Goal: Communication & Community: Share content

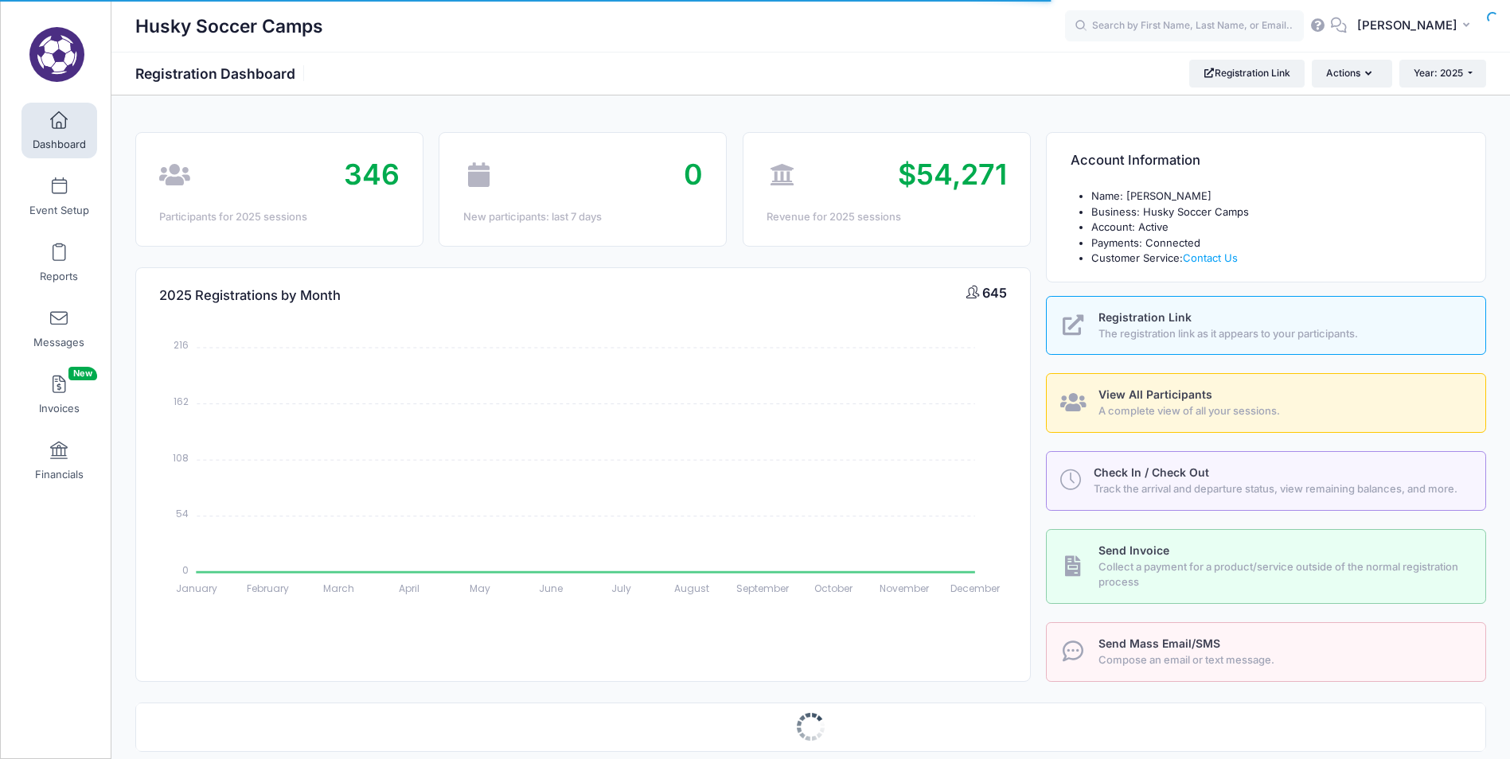
select select
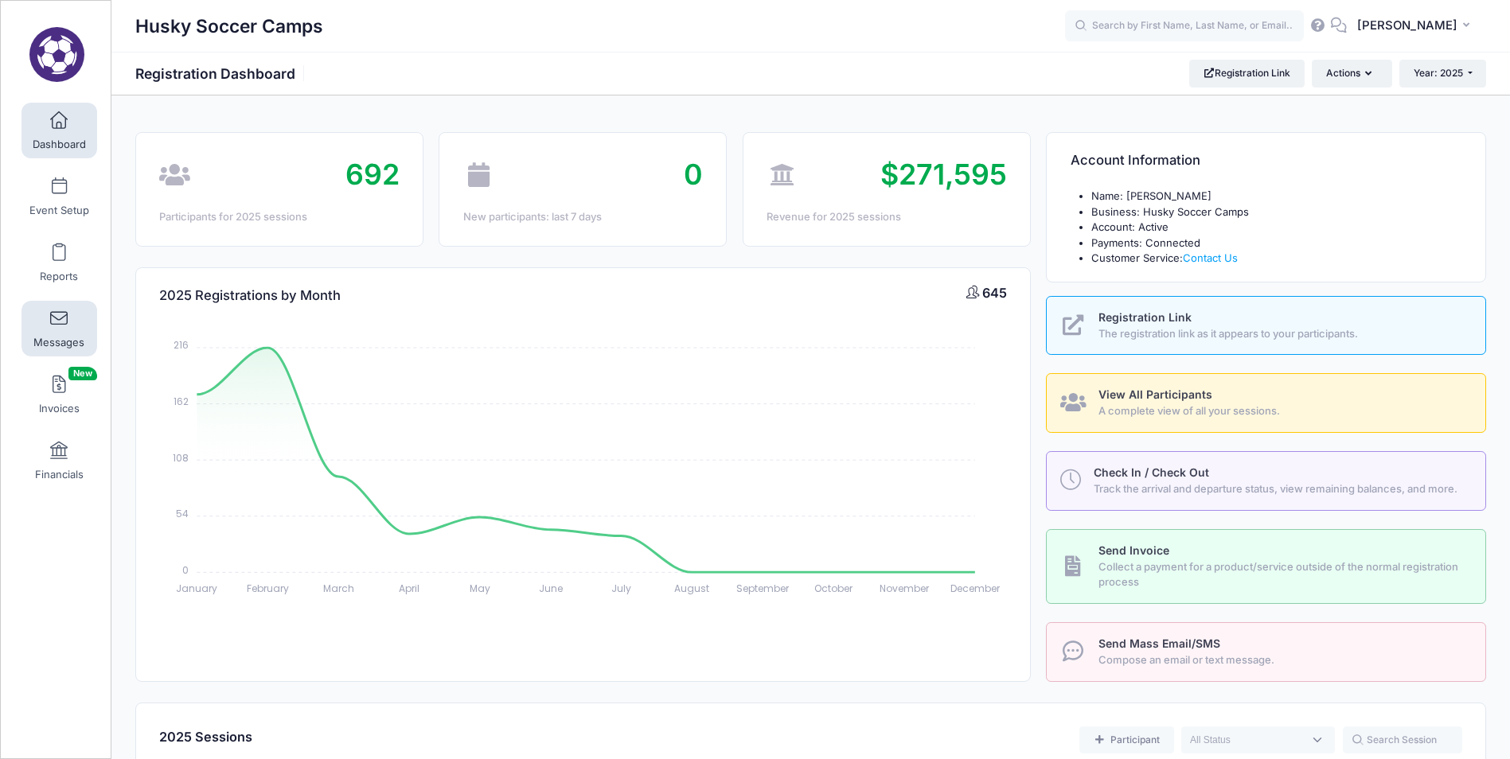
click at [68, 318] on link "Messages" at bounding box center [59, 329] width 76 height 56
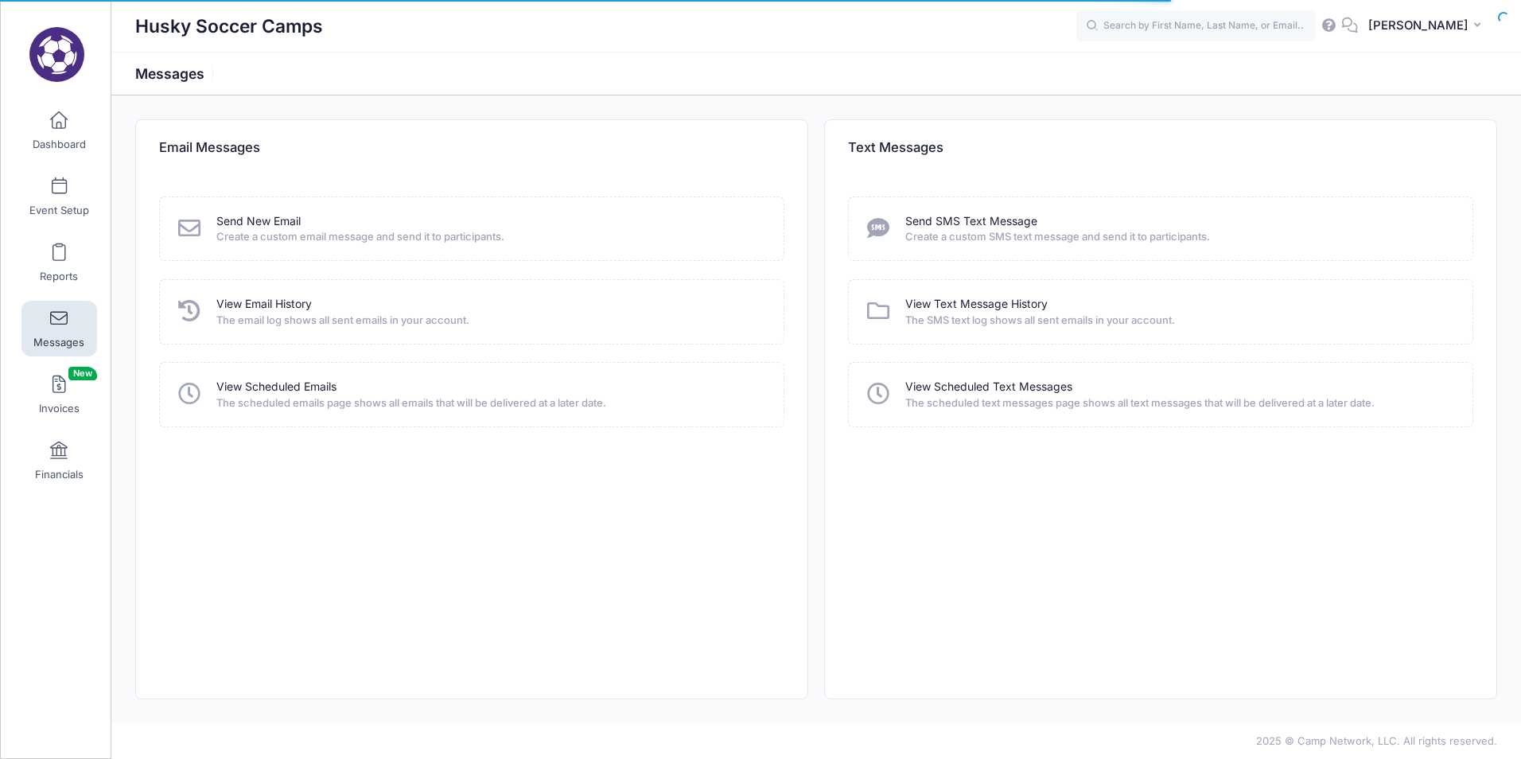
click at [204, 226] on div "Send New Email Create a custom email message and send it to participants." at bounding box center [472, 229] width 593 height 32
click at [252, 222] on link "Send New Email" at bounding box center [258, 221] width 84 height 17
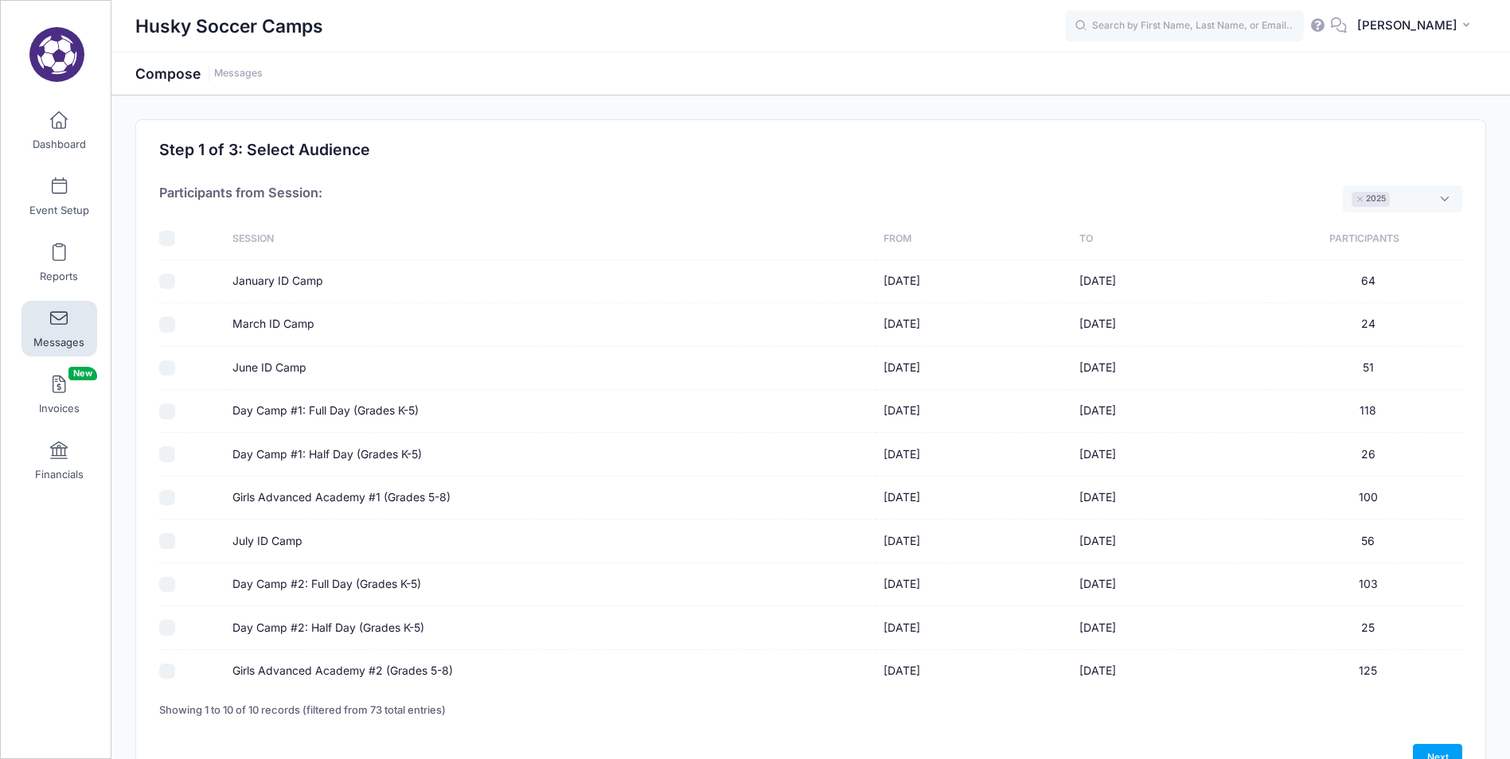
click at [163, 416] on input "Day Camp #1: Full Day (Grades K-5)" at bounding box center [167, 411] width 16 height 16
checkbox input "true"
click at [166, 457] on input "Day Camp #1: Half Day (Grades K-5)" at bounding box center [167, 454] width 16 height 16
checkbox input "true"
click at [166, 499] on input "Girls Advanced Academy #1 (Grades 5-8)" at bounding box center [167, 498] width 16 height 16
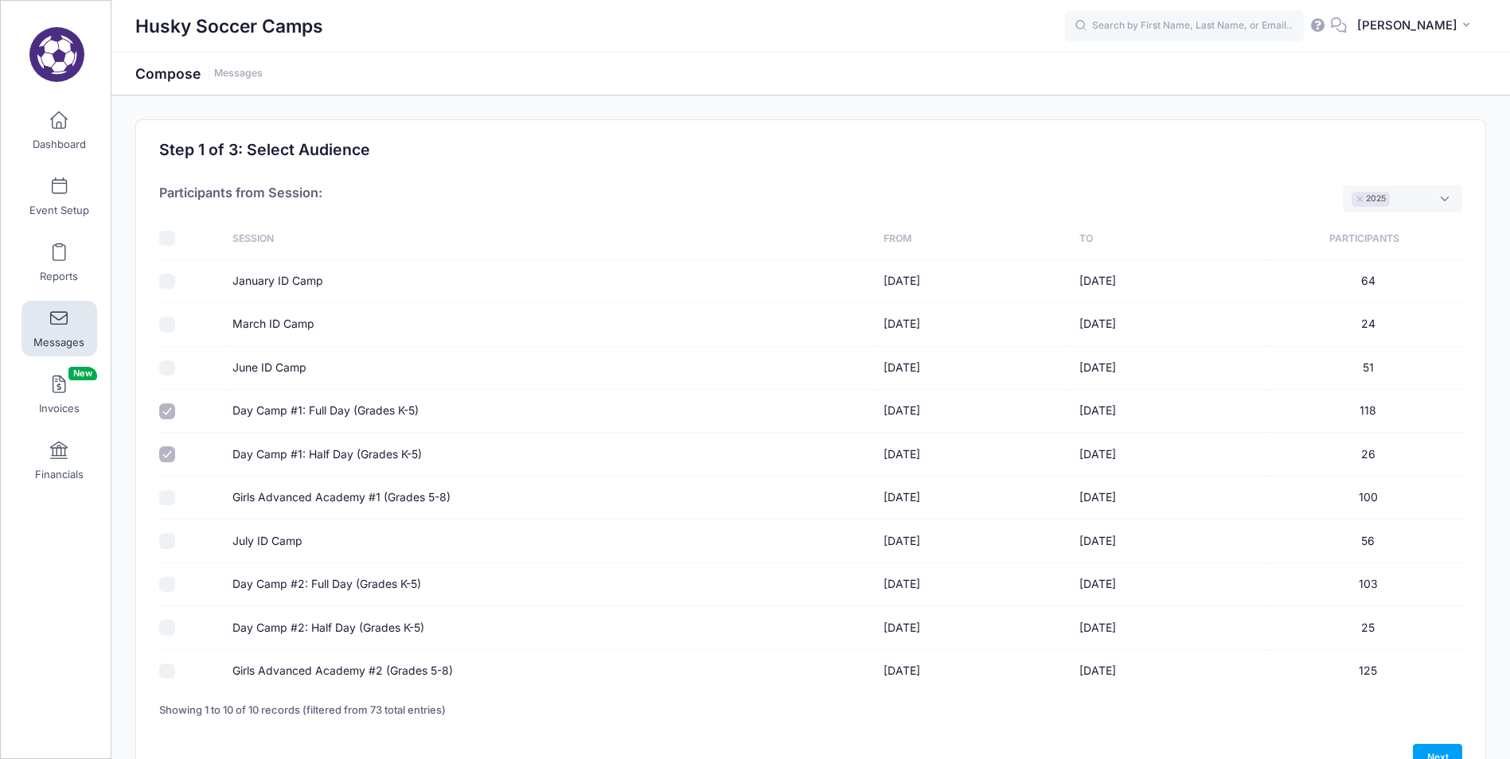
checkbox input "true"
click at [169, 588] on input "Day Camp #2: Full Day (Grades K-5)" at bounding box center [167, 585] width 16 height 16
checkbox input "true"
drag, startPoint x: 169, startPoint y: 614, endPoint x: 173, endPoint y: 627, distance: 13.3
click at [169, 615] on td at bounding box center [191, 627] width 65 height 43
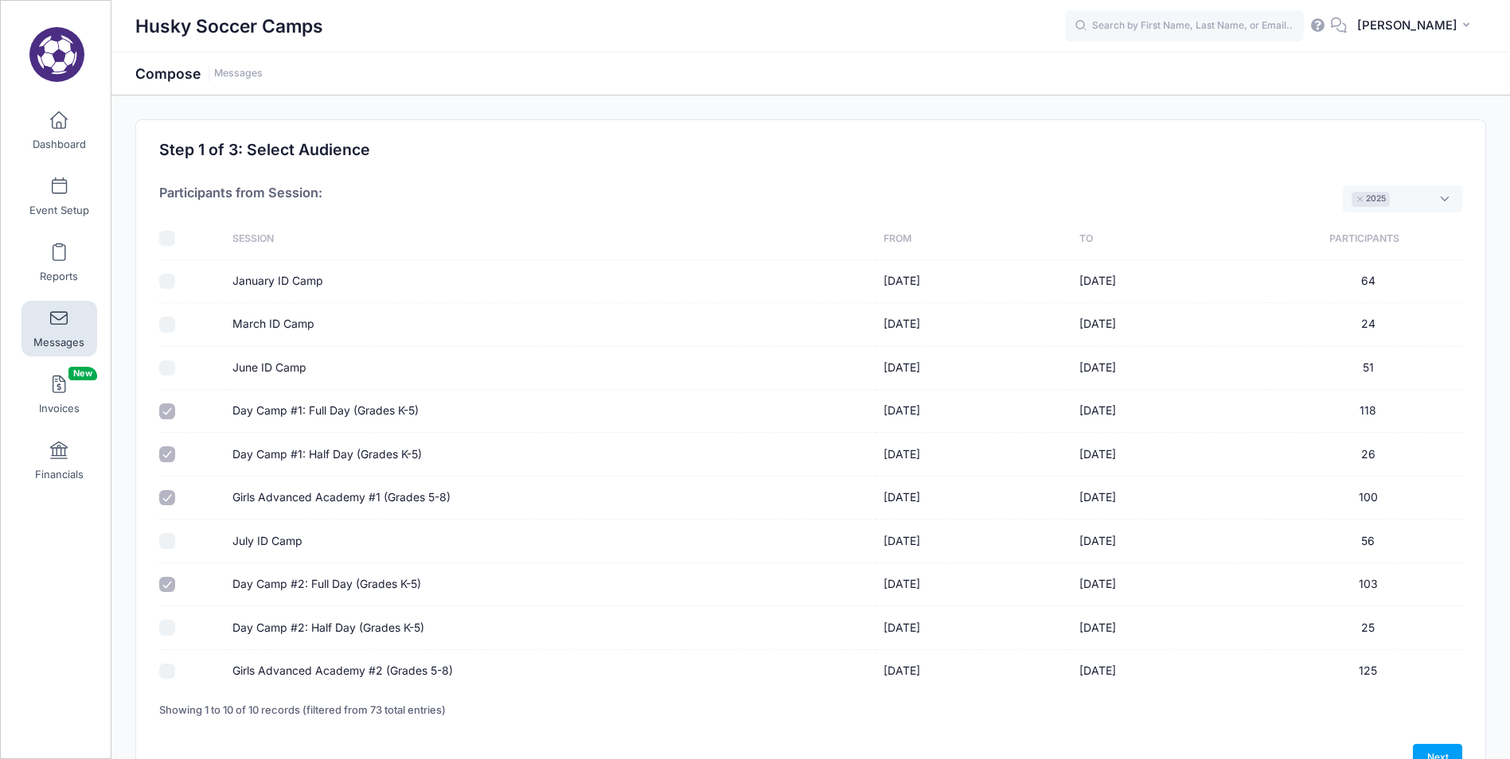
click at [168, 672] on input "Girls Advanced Academy #2 (Grades 5-8)" at bounding box center [167, 672] width 16 height 16
checkbox input "true"
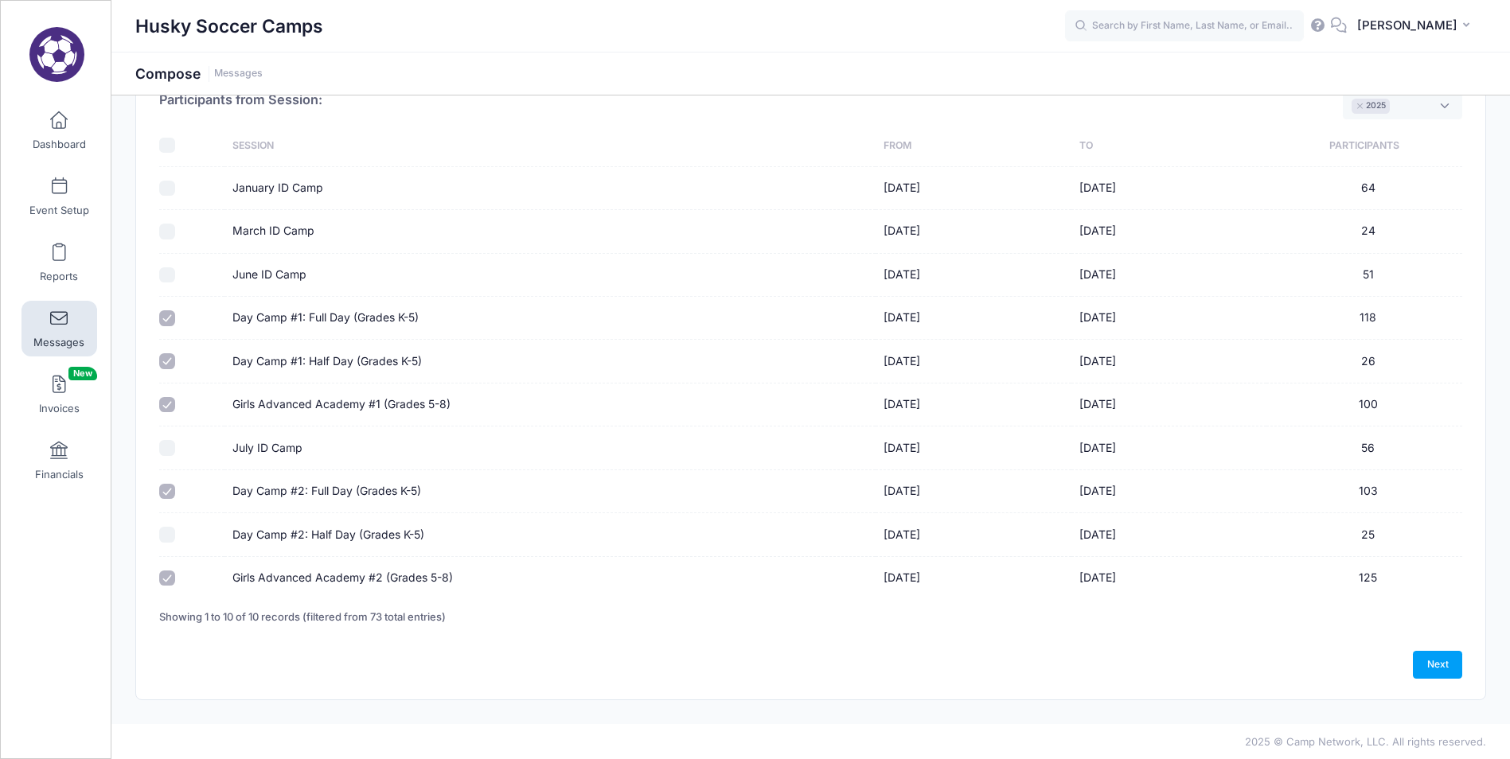
scroll to position [94, 0]
click at [162, 531] on input "Day Camp #2: Half Day (Grades K-5)" at bounding box center [167, 534] width 16 height 16
checkbox input "true"
click at [1434, 660] on link "Next" at bounding box center [1436, 663] width 49 height 27
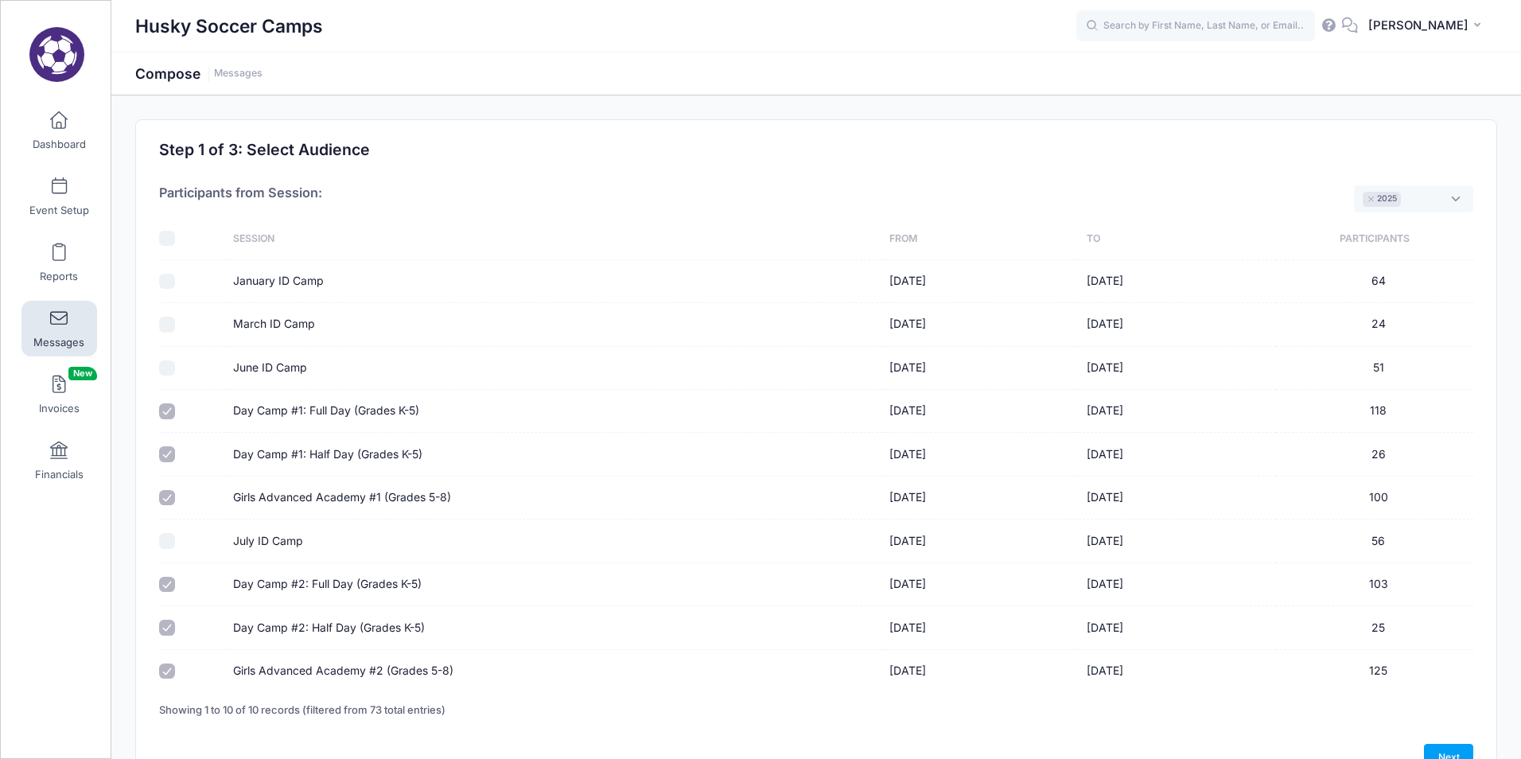
select select "50"
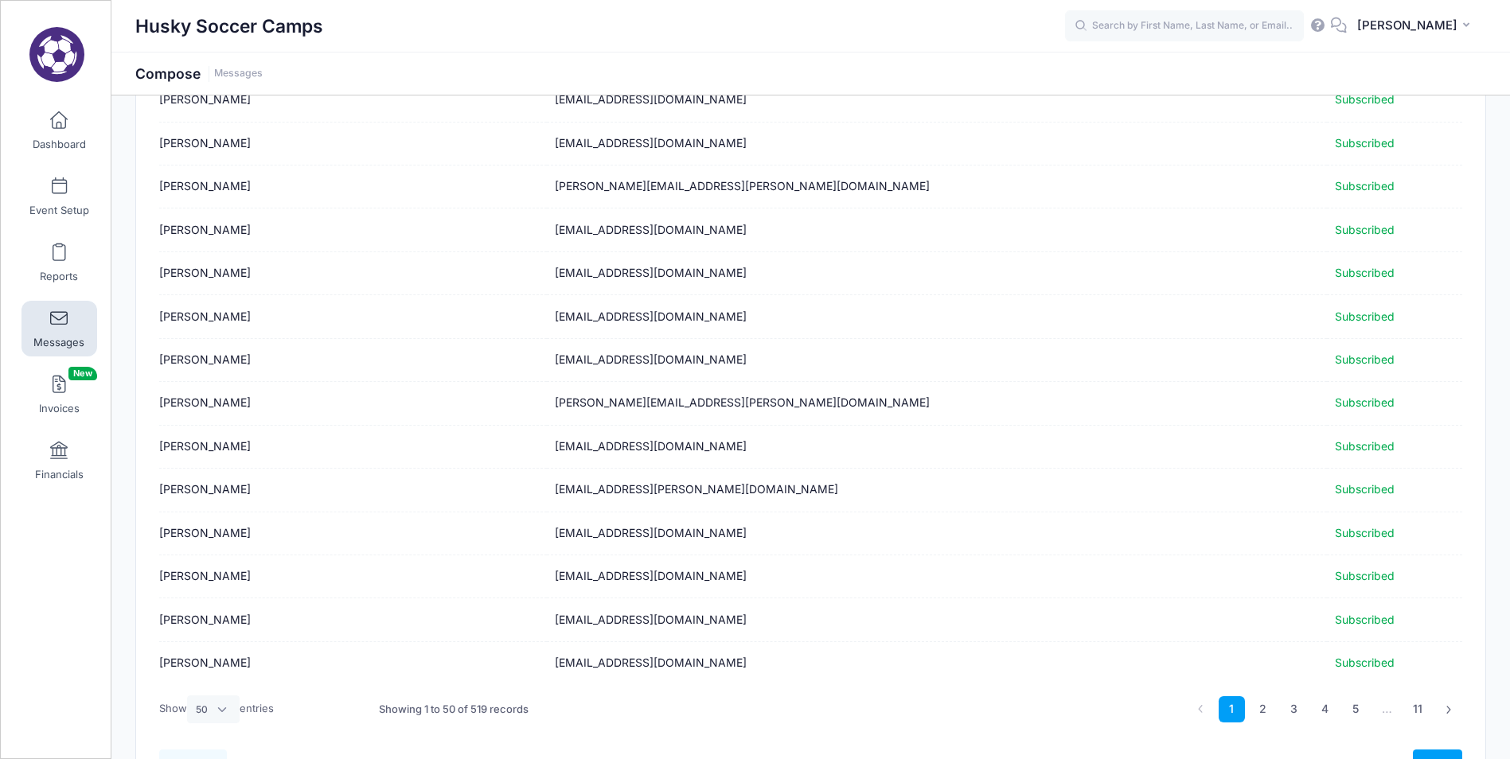
scroll to position [1819, 0]
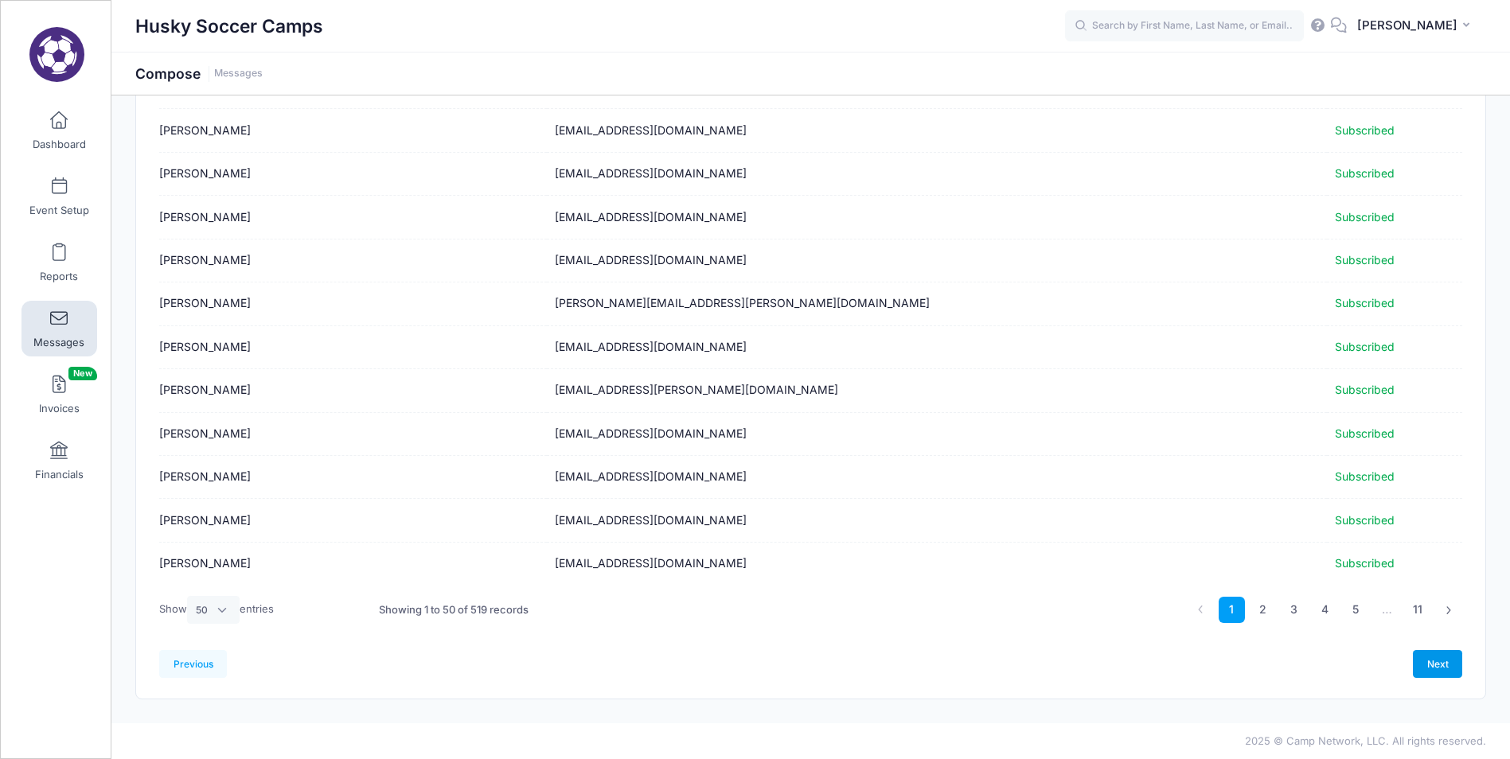
click at [1447, 661] on link "Next" at bounding box center [1436, 663] width 49 height 27
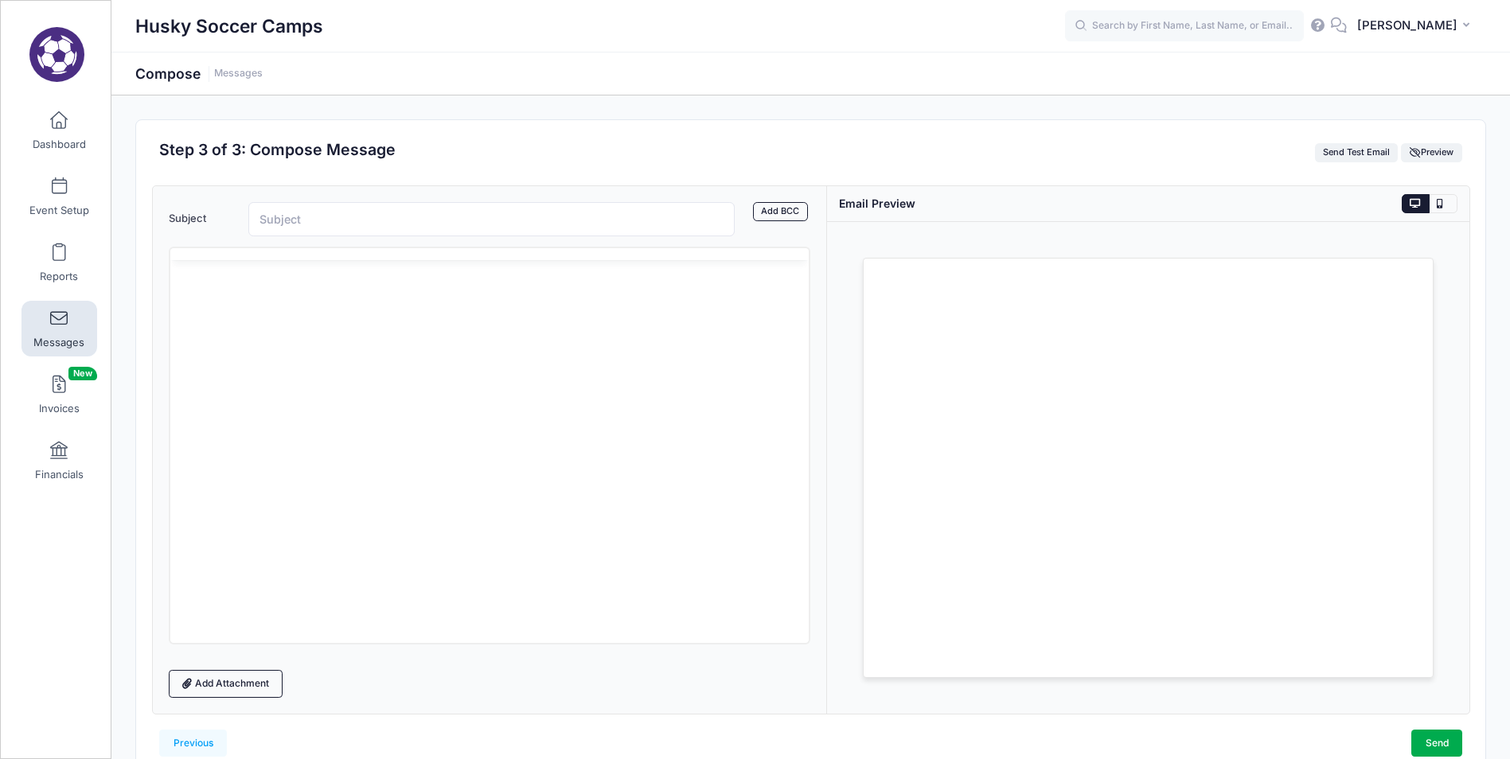
scroll to position [0, 0]
click at [405, 224] on input "Subject" at bounding box center [491, 219] width 487 height 34
type input "Husky Soccer Discount Ticket Link"
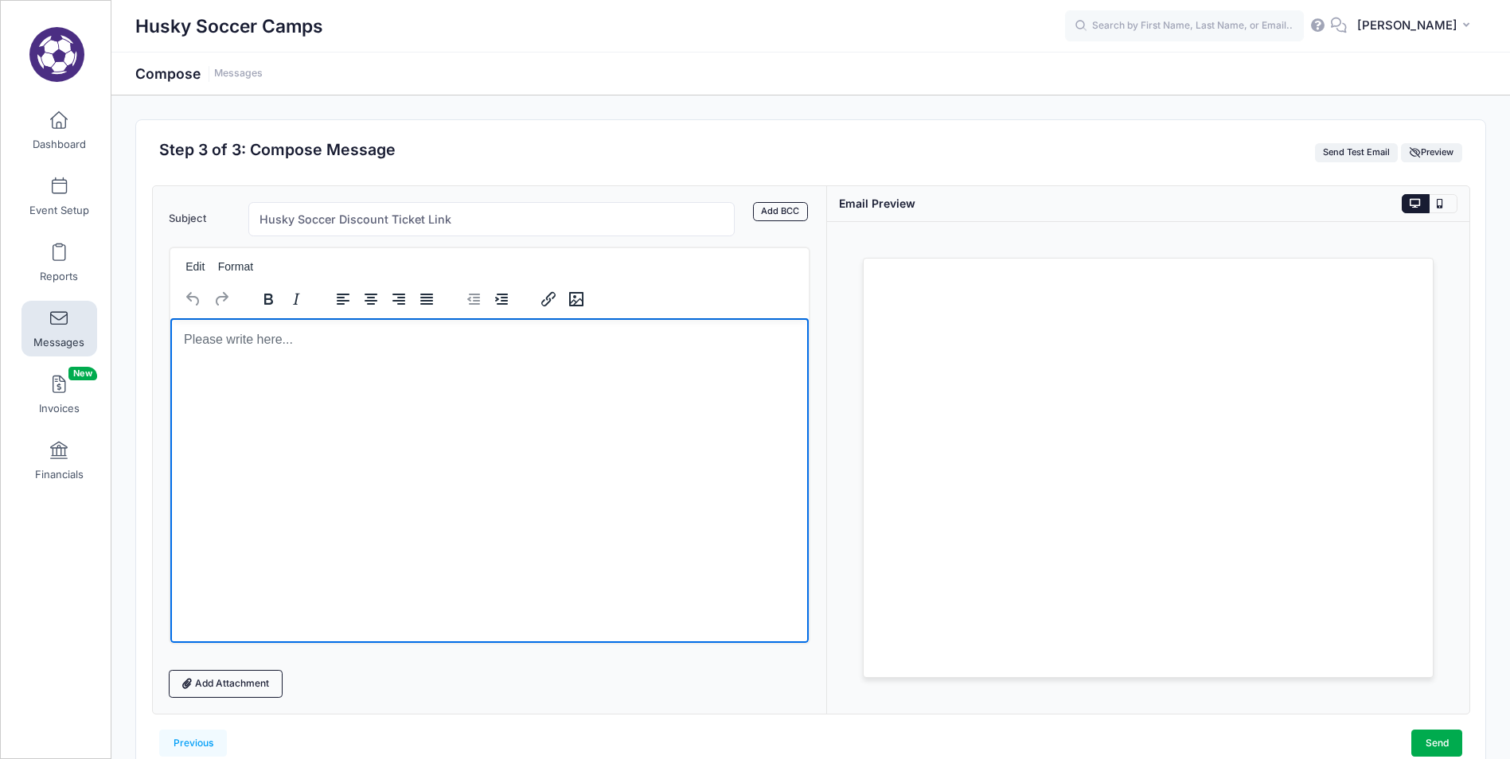
click at [243, 353] on html at bounding box center [488, 338] width 639 height 43
click at [229, 345] on html at bounding box center [488, 330] width 639 height 27
click at [298, 345] on html at bounding box center [488, 330] width 639 height 27
click at [395, 345] on html at bounding box center [488, 330] width 639 height 27
click at [498, 343] on html at bounding box center [488, 330] width 639 height 27
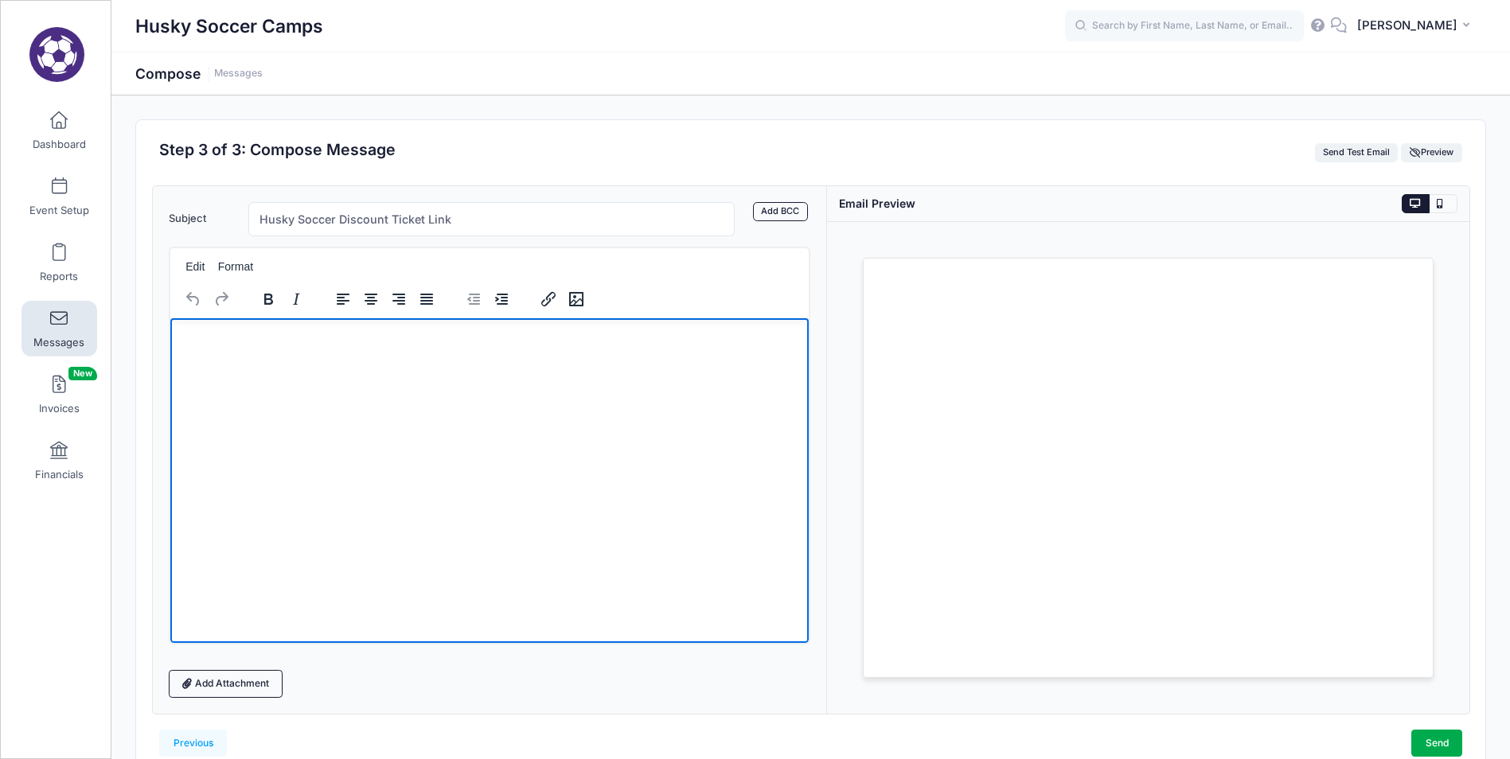
click at [286, 341] on html at bounding box center [488, 330] width 639 height 27
click at [493, 217] on input "Husky Soccer Discount Ticket Link" at bounding box center [491, 219] width 487 height 34
click at [330, 345] on html at bounding box center [488, 330] width 639 height 27
click at [314, 345] on html at bounding box center [488, 330] width 639 height 27
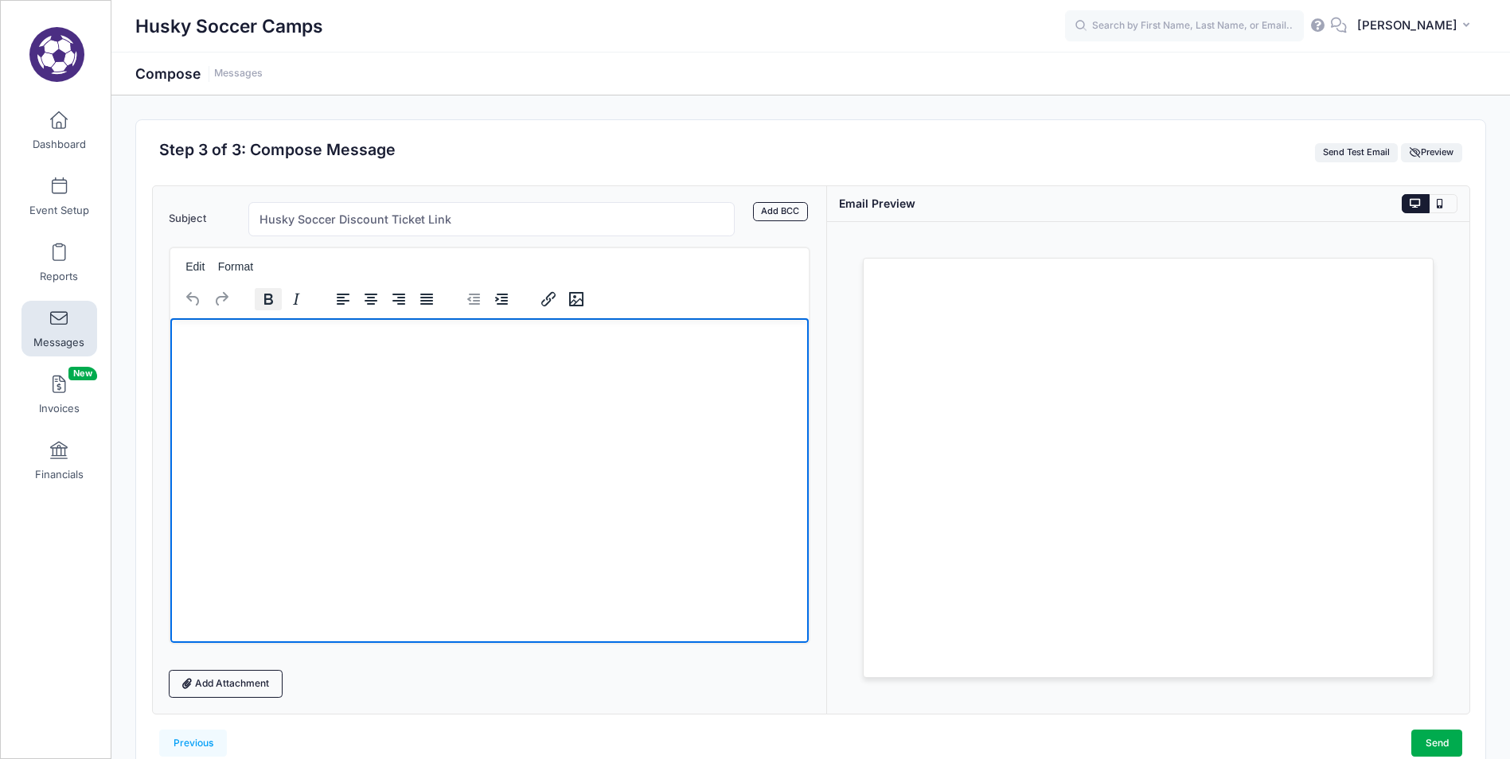
click at [274, 297] on icon "Bold" at bounding box center [268, 299] width 19 height 19
click at [295, 345] on html at bounding box center [488, 330] width 639 height 27
click at [275, 345] on html at bounding box center [488, 330] width 639 height 27
click at [542, 221] on input "Husky Soccer Discount Ticket Link" at bounding box center [491, 219] width 487 height 34
drag, startPoint x: 188, startPoint y: 383, endPoint x: 193, endPoint y: 395, distance: 13.9
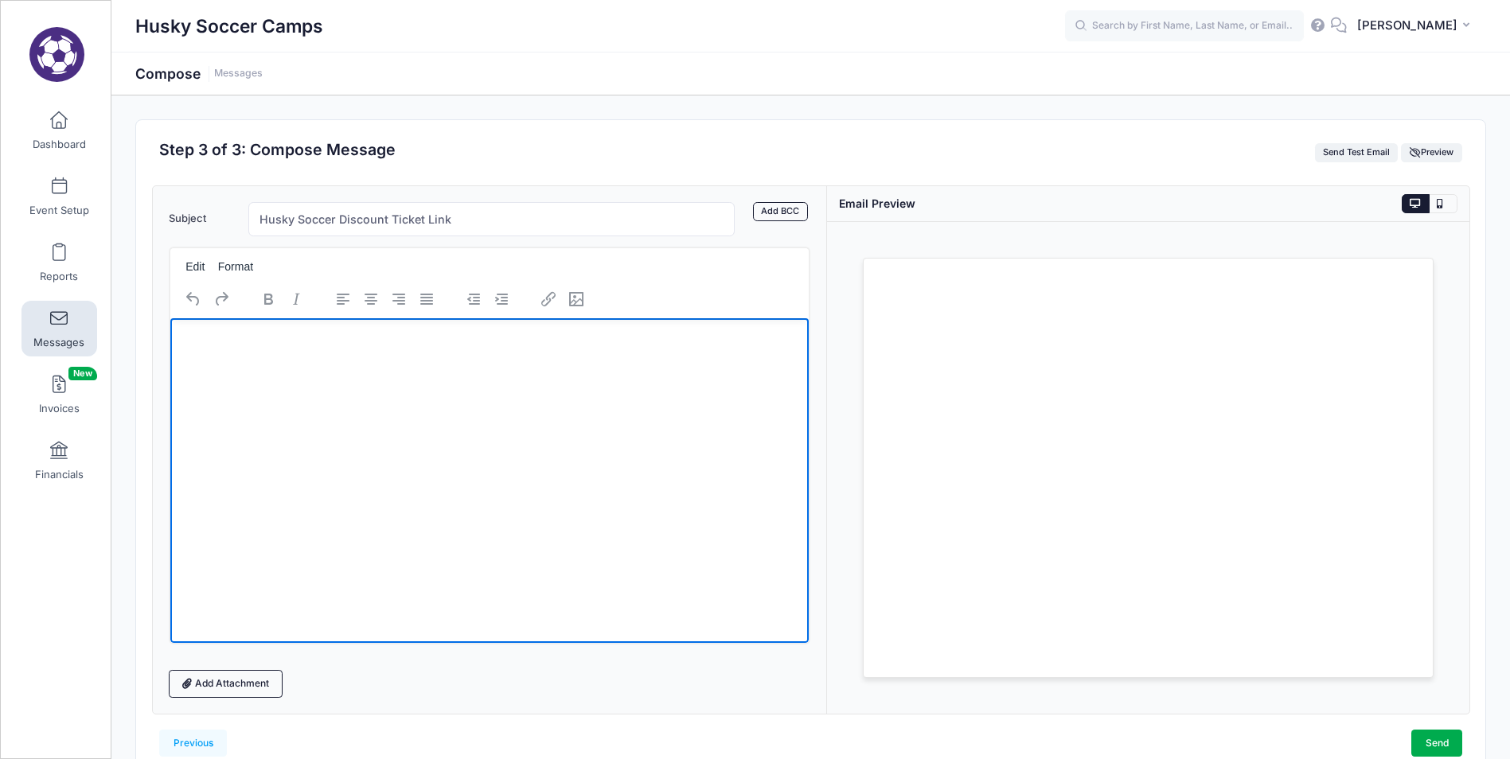
click at [188, 345] on html at bounding box center [488, 330] width 639 height 27
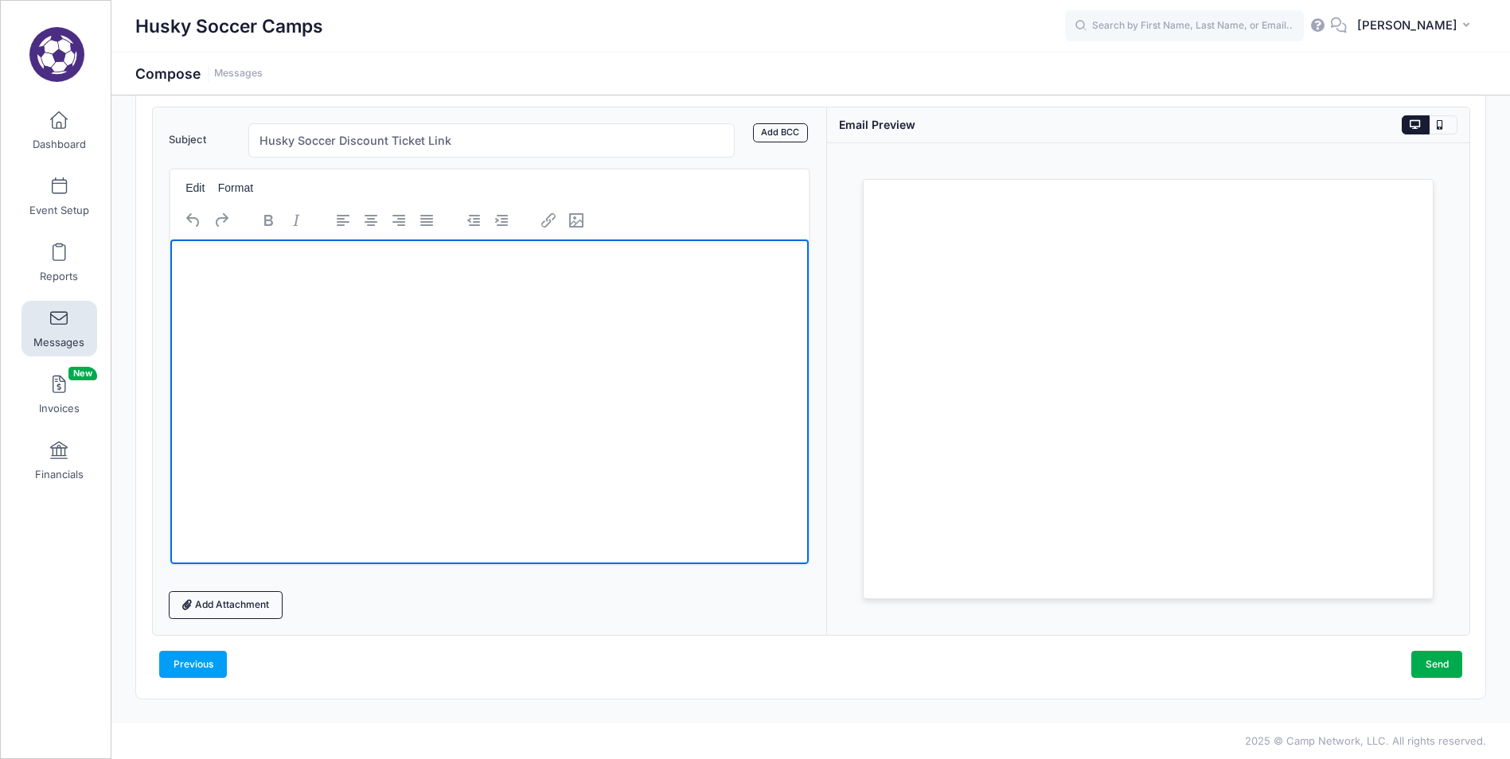
scroll to position [80, 0]
click at [216, 596] on link "Add Attachment" at bounding box center [226, 603] width 115 height 27
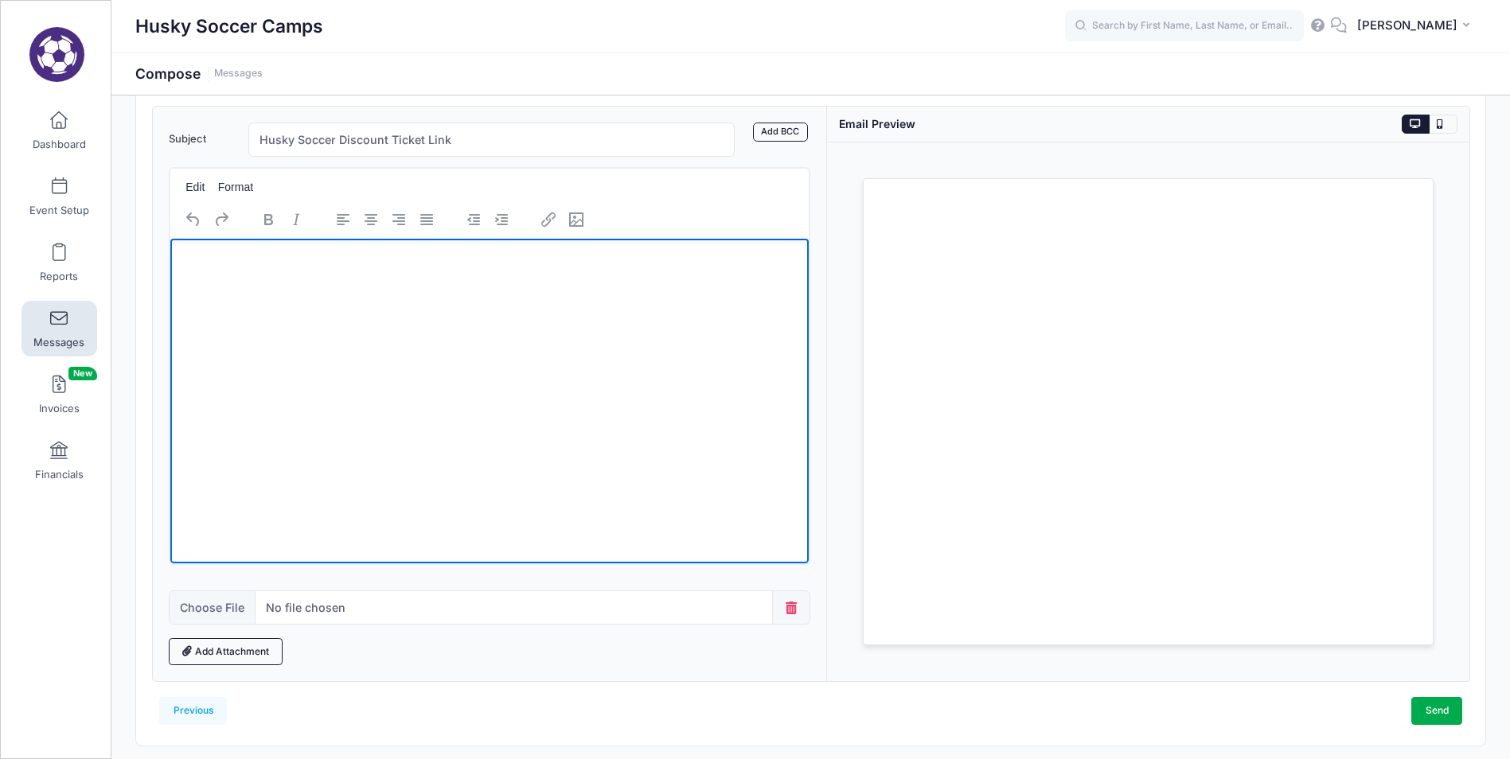
click at [793, 610] on icon at bounding box center [791, 608] width 16 height 13
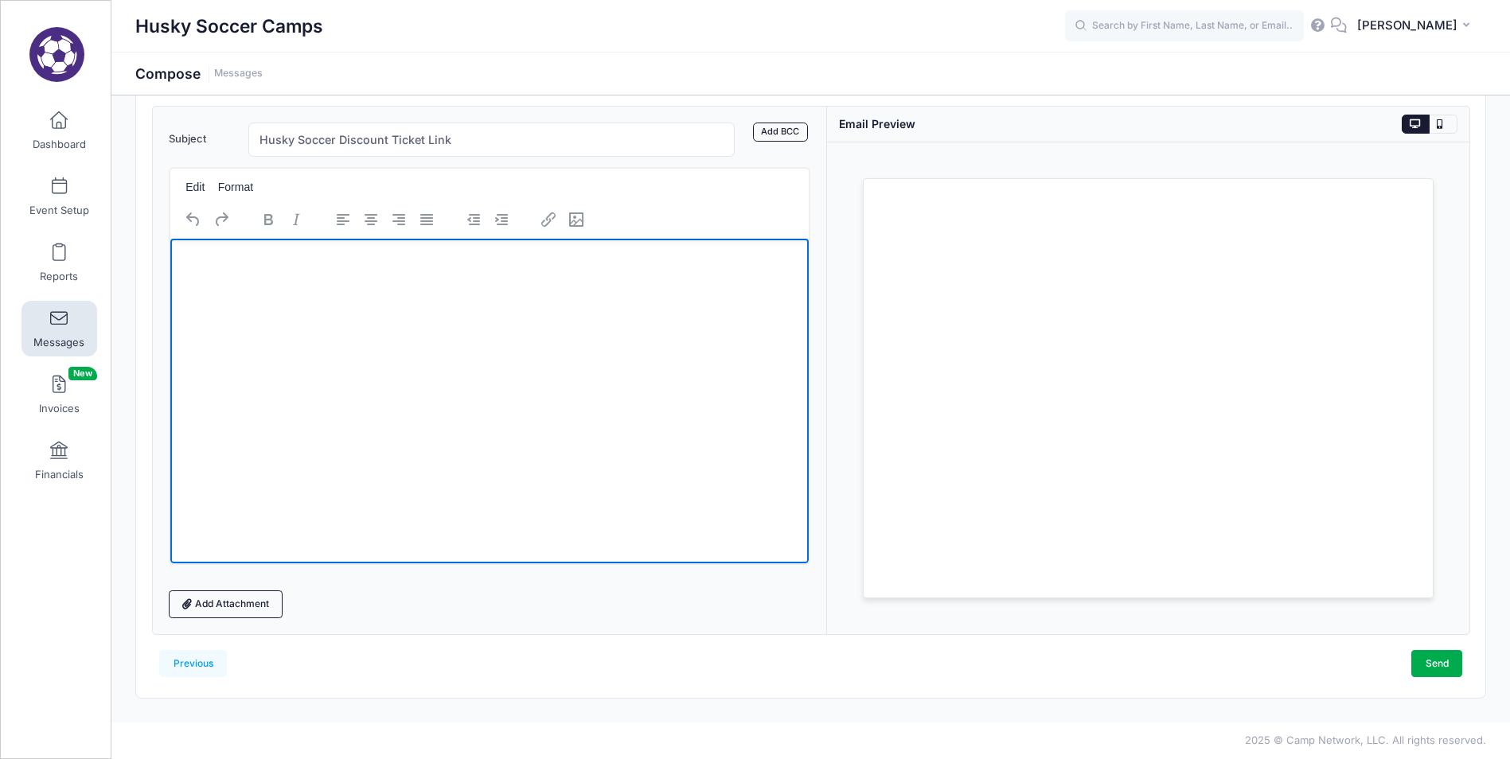
click at [316, 265] on html at bounding box center [488, 251] width 639 height 27
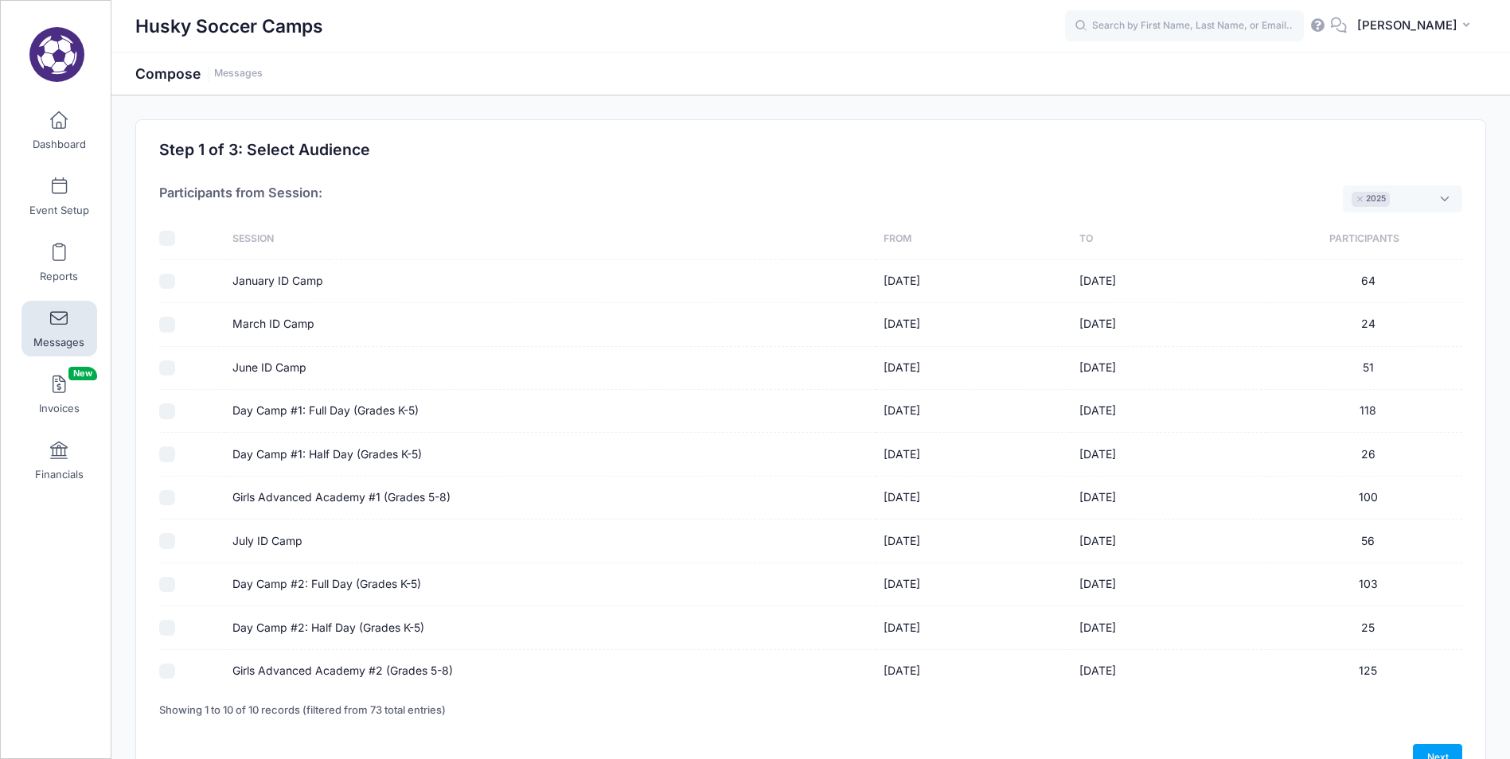
click at [166, 419] on input "Day Camp #1: Full Day (Grades K-5)" at bounding box center [167, 411] width 16 height 16
checkbox input "true"
click at [170, 454] on input "Day Camp #1: Half Day (Grades K-5)" at bounding box center [167, 454] width 16 height 16
checkbox input "true"
click at [167, 501] on input "Girls Advanced Academy #1 (Grades 5-8)" at bounding box center [167, 498] width 16 height 16
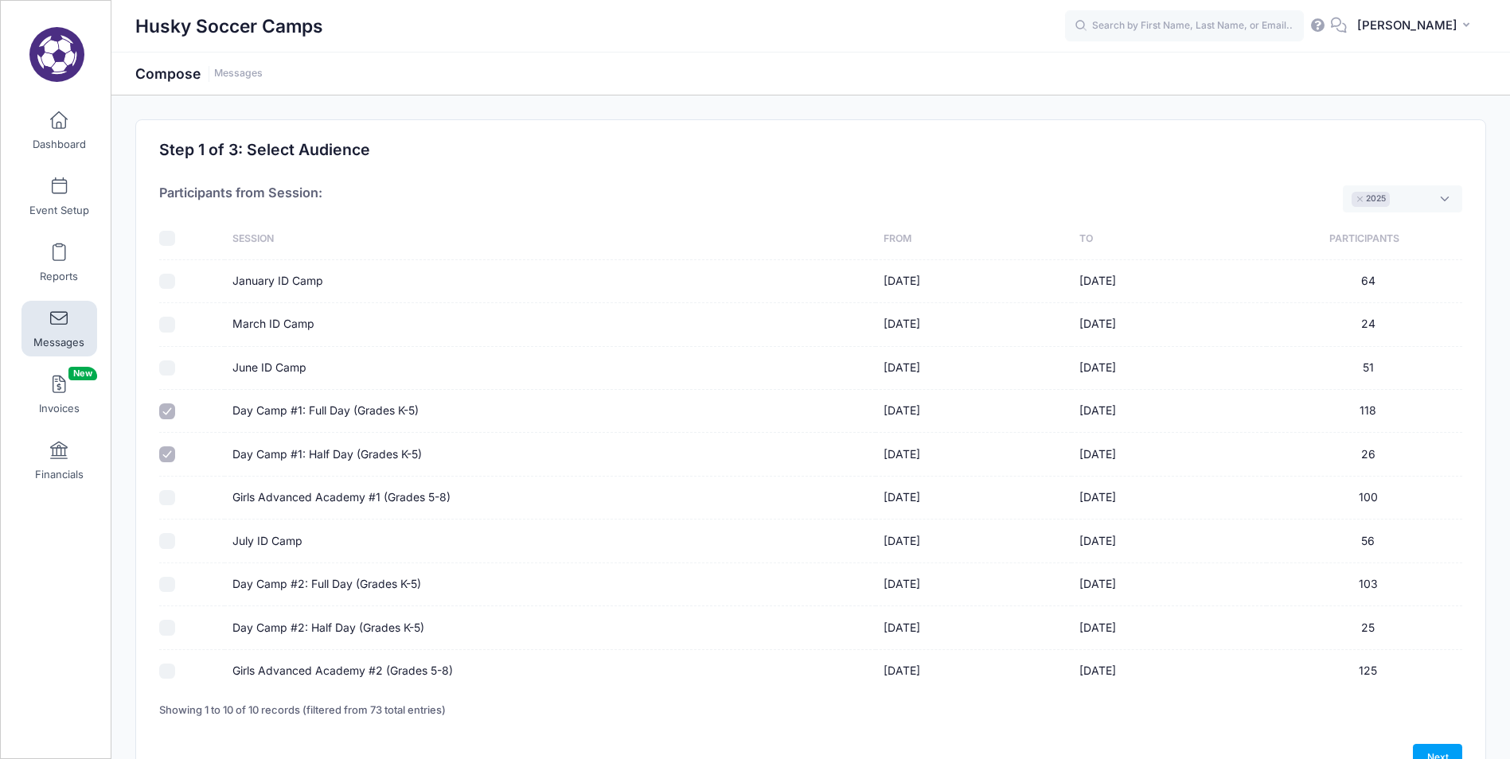
checkbox input "true"
click at [165, 581] on input "Day Camp #2: Full Day (Grades K-5)" at bounding box center [167, 585] width 16 height 16
checkbox input "true"
click at [165, 620] on input "Day Camp #2: Half Day (Grades K-5)" at bounding box center [167, 628] width 16 height 16
checkbox input "true"
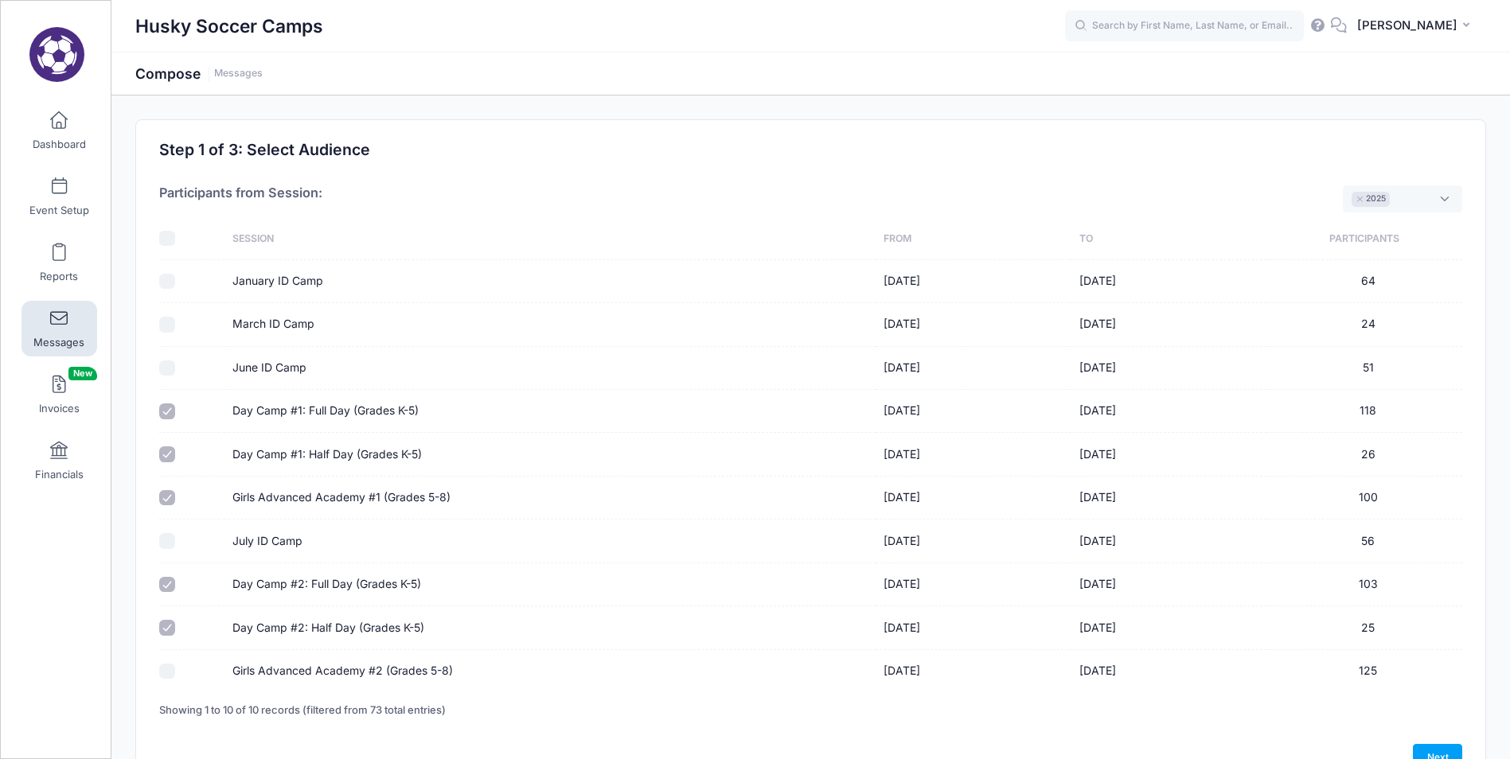
click at [163, 667] on input "Girls Advanced Academy #2 (Grades 5-8)" at bounding box center [167, 672] width 16 height 16
checkbox input "true"
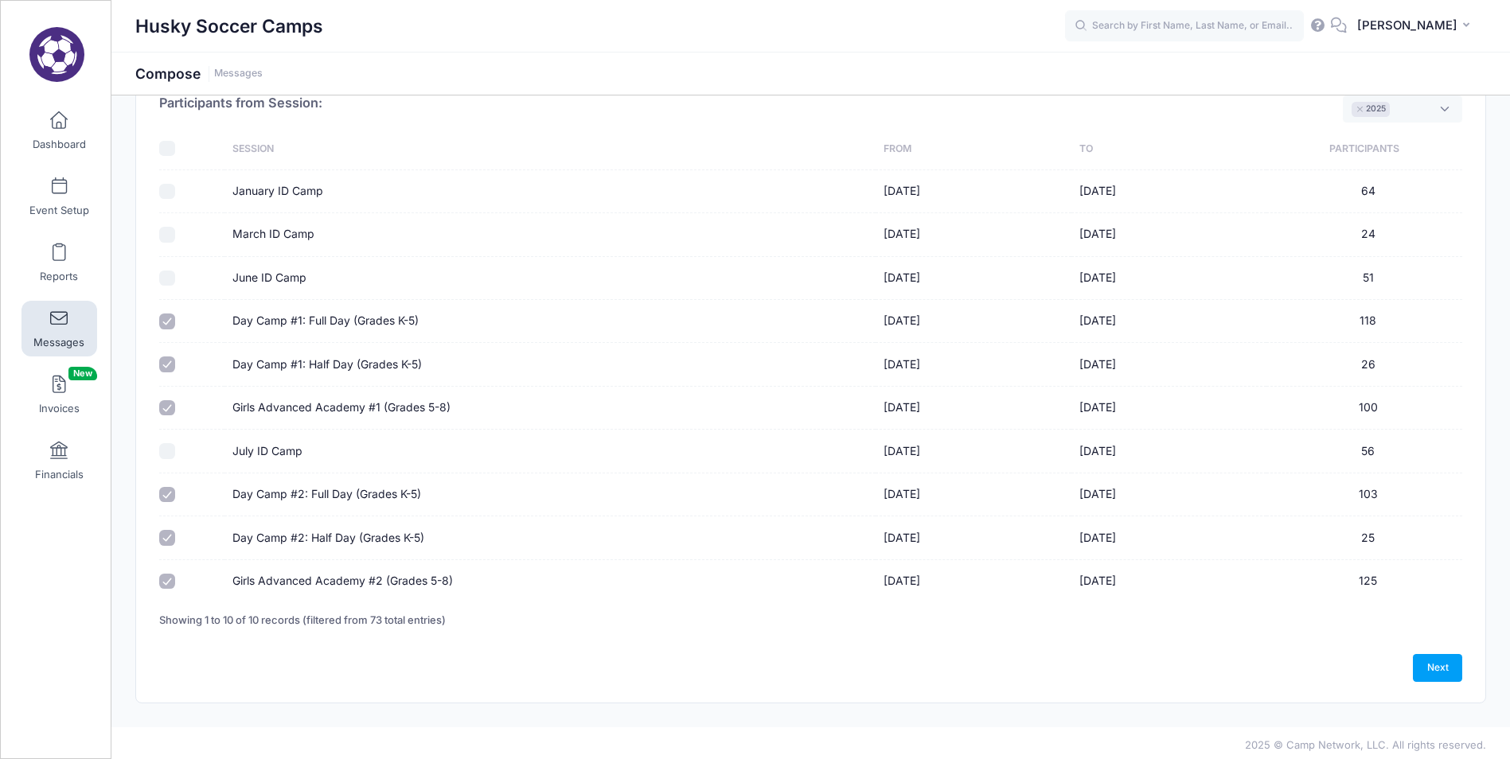
scroll to position [94, 0]
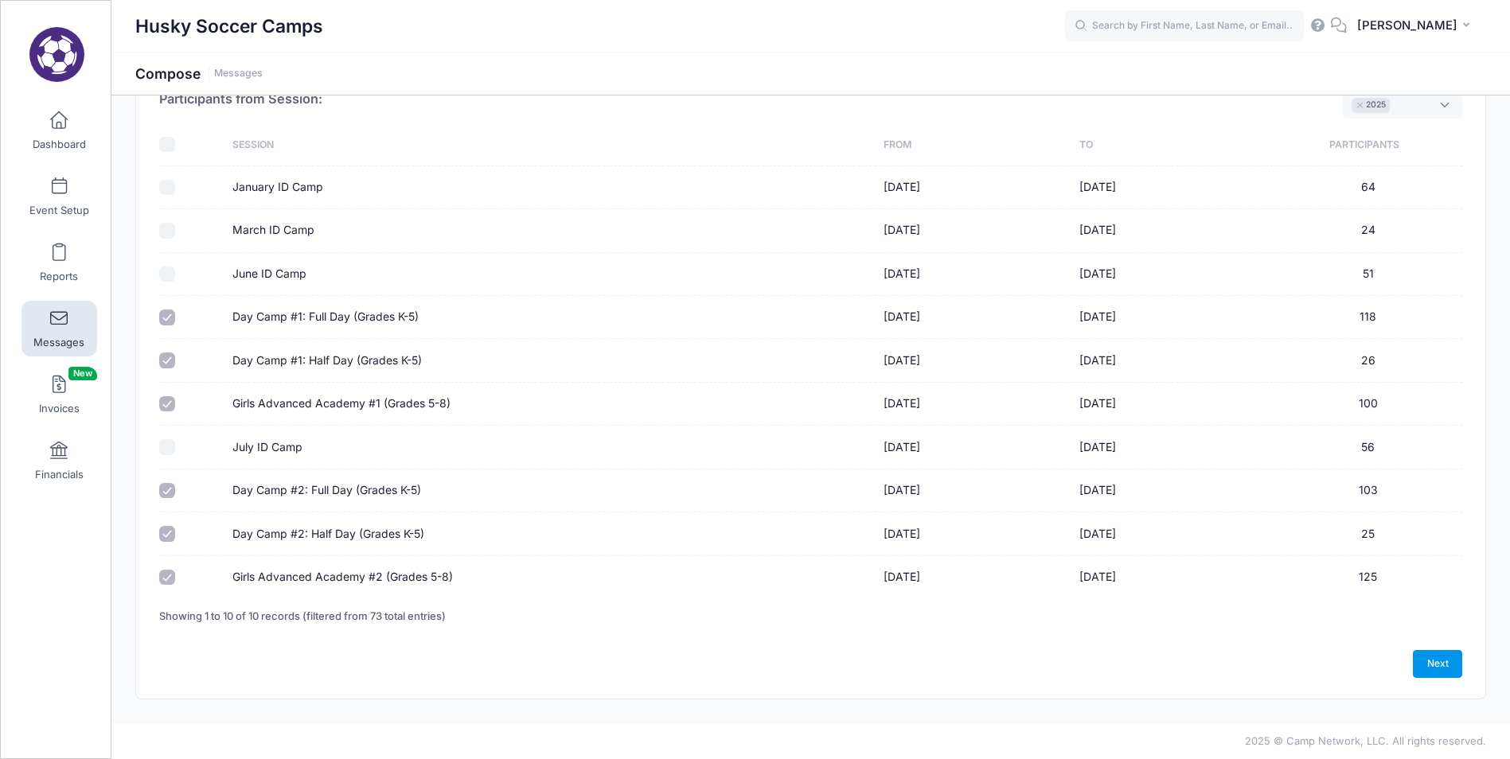
click at [1447, 666] on link "Next" at bounding box center [1436, 663] width 49 height 27
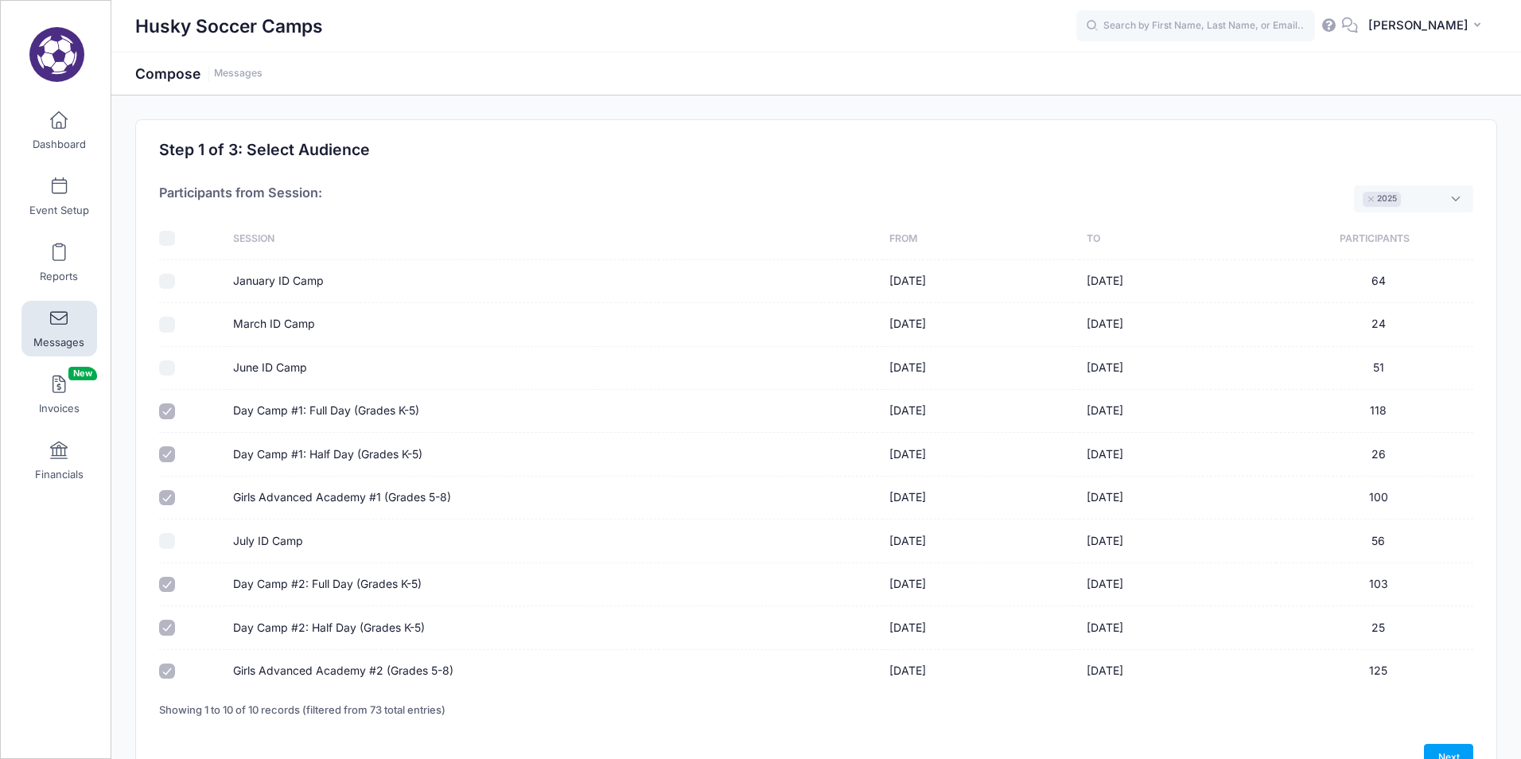
select select "50"
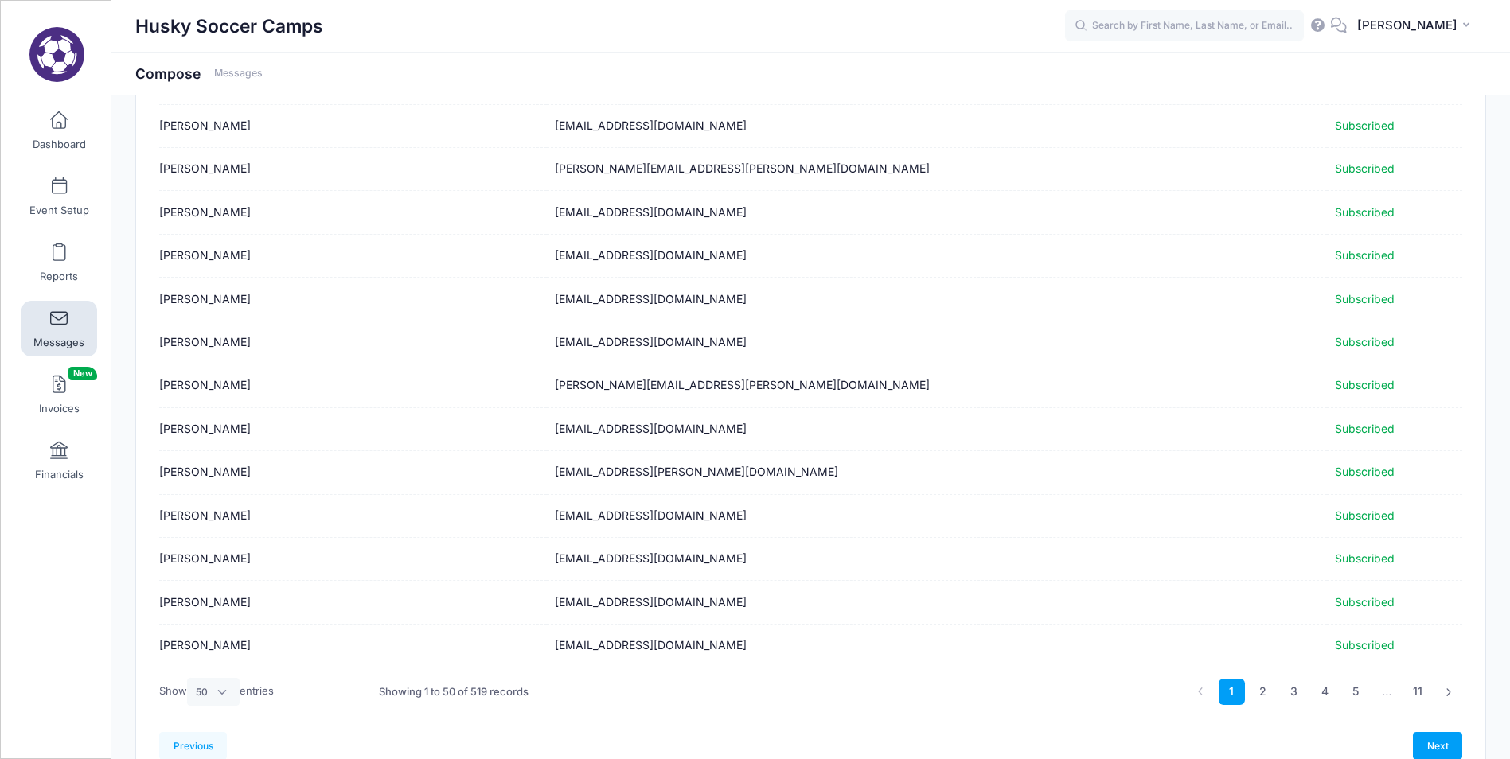
scroll to position [1819, 0]
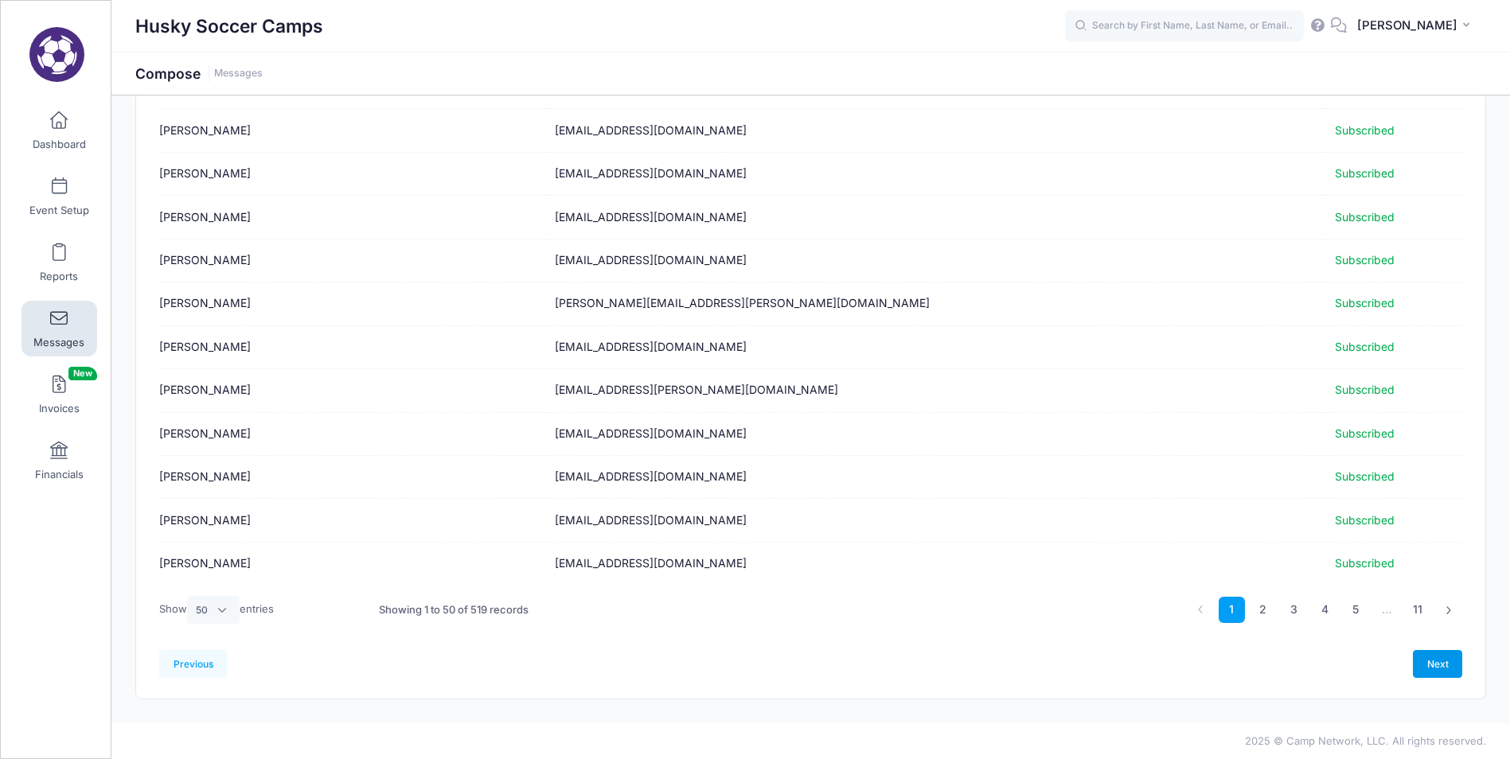
click at [1438, 662] on link "Next" at bounding box center [1436, 663] width 49 height 27
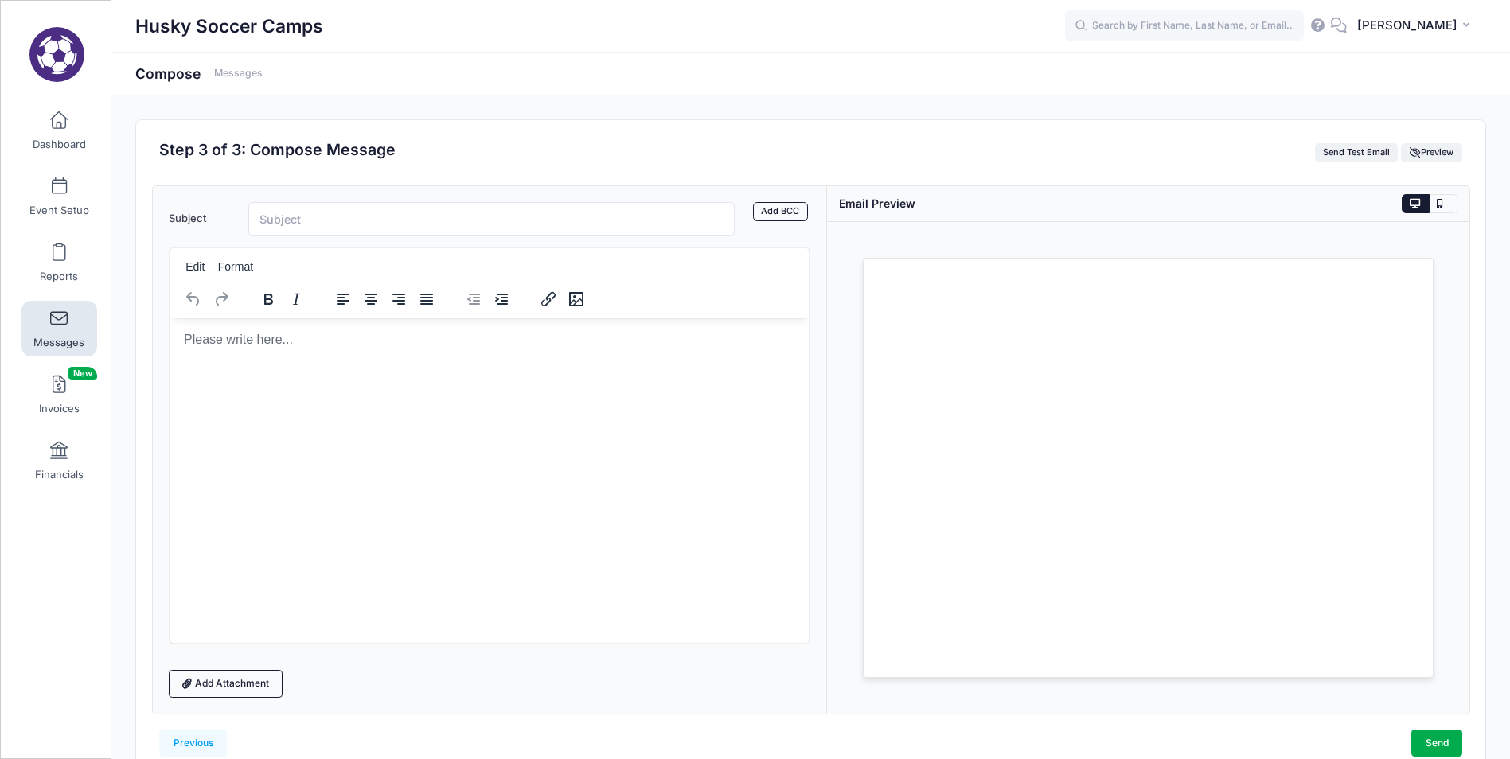
scroll to position [0, 0]
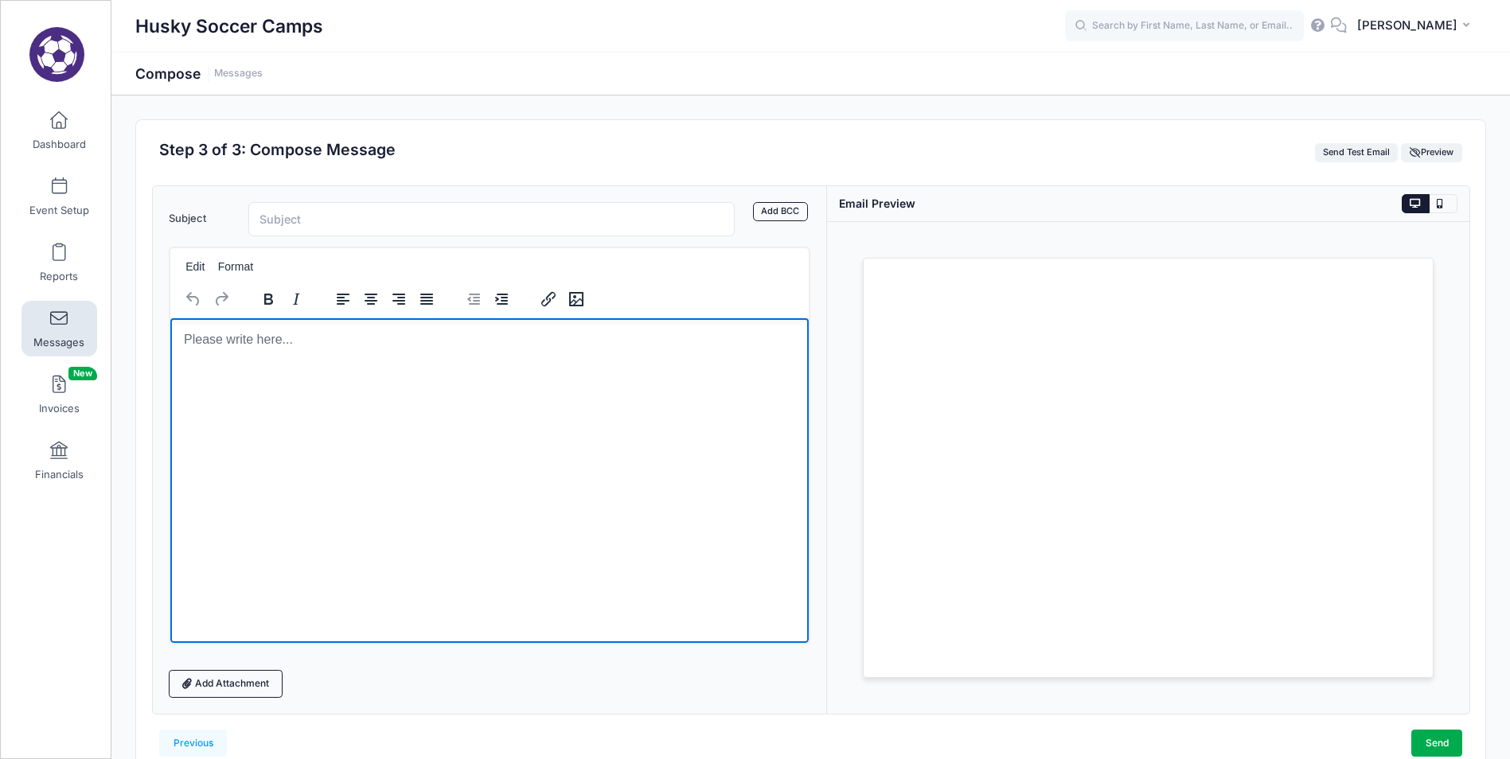
click at [243, 348] on body "Rich Text Area. Press ALT-0 for help." at bounding box center [489, 339] width 614 height 18
paste body "Rich Text Area. Press ALT-0 for help."
click at [306, 216] on input "Subject" at bounding box center [491, 219] width 487 height 34
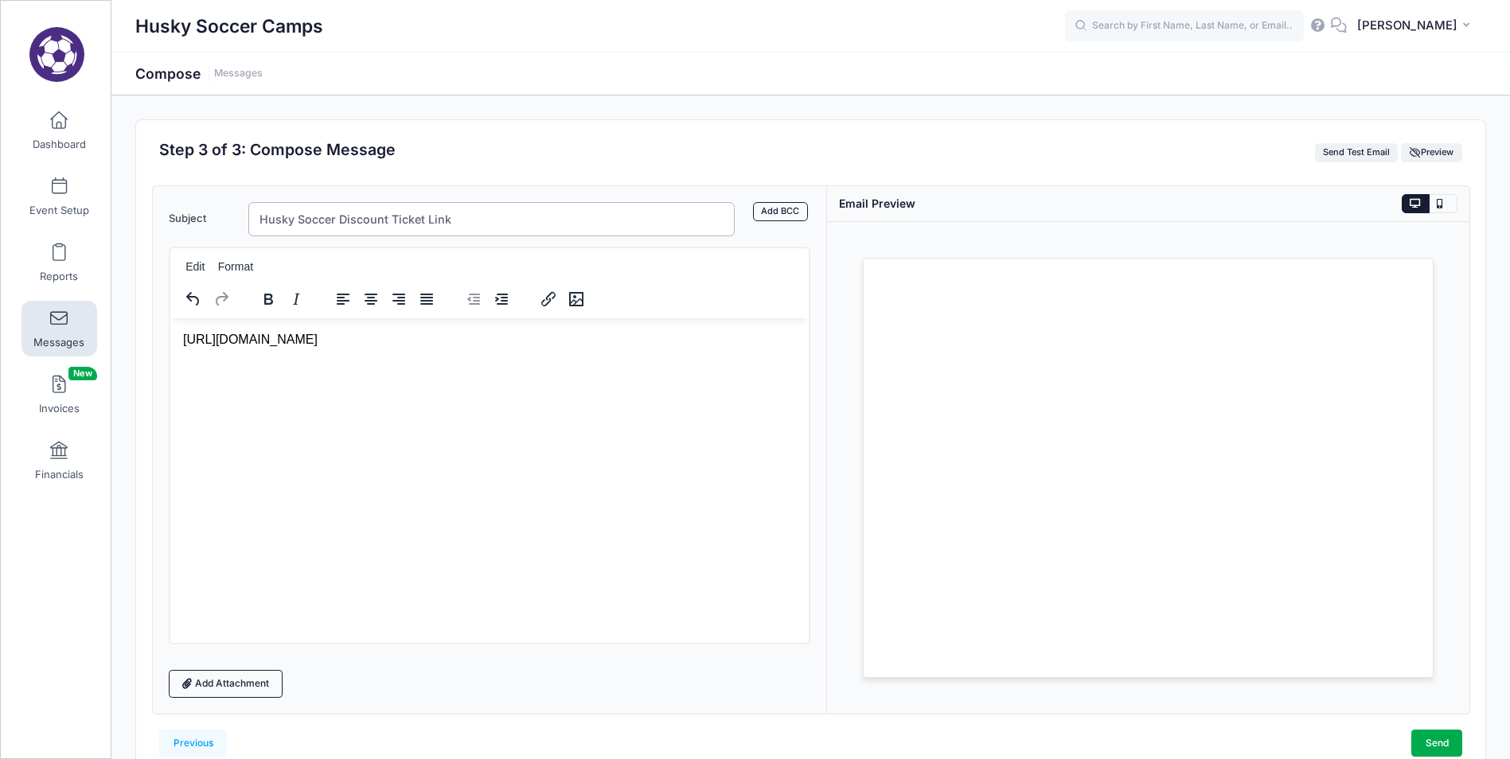
click at [385, 220] on input "Husky Soccer Discount Ticket Link" at bounding box center [491, 219] width 487 height 34
click at [435, 216] on input "Husky Soccer Discounted Ticket Link" at bounding box center [491, 219] width 487 height 34
type input "Husky Soccer Discounted Tickets Link"
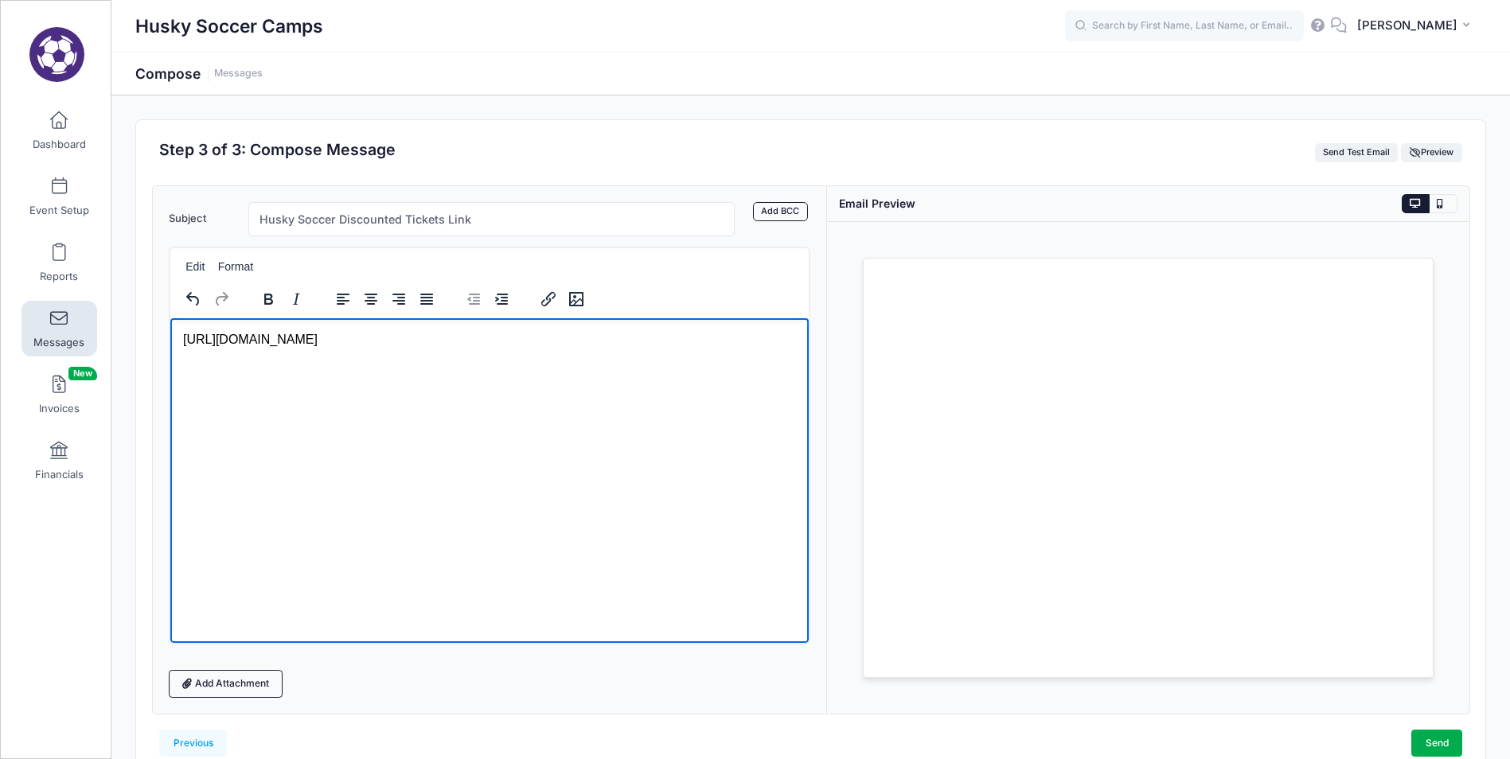
click at [185, 338] on p "[URL][DOMAIN_NAME]" at bounding box center [489, 339] width 614 height 18
click at [203, 335] on p "Rich Text Area. Press ALT-0 for help." at bounding box center [489, 339] width 614 height 18
click at [203, 372] on p "Rich Text Area. Press ALT-0 for help." at bounding box center [489, 369] width 614 height 18
click at [267, 372] on p "This is a follow up email with a working link to the ticket page for the Huskie…" at bounding box center [489, 369] width 614 height 18
click at [728, 371] on p "This is a follow-up email with a working link to the ticket page for the Huskie…" at bounding box center [489, 369] width 614 height 18
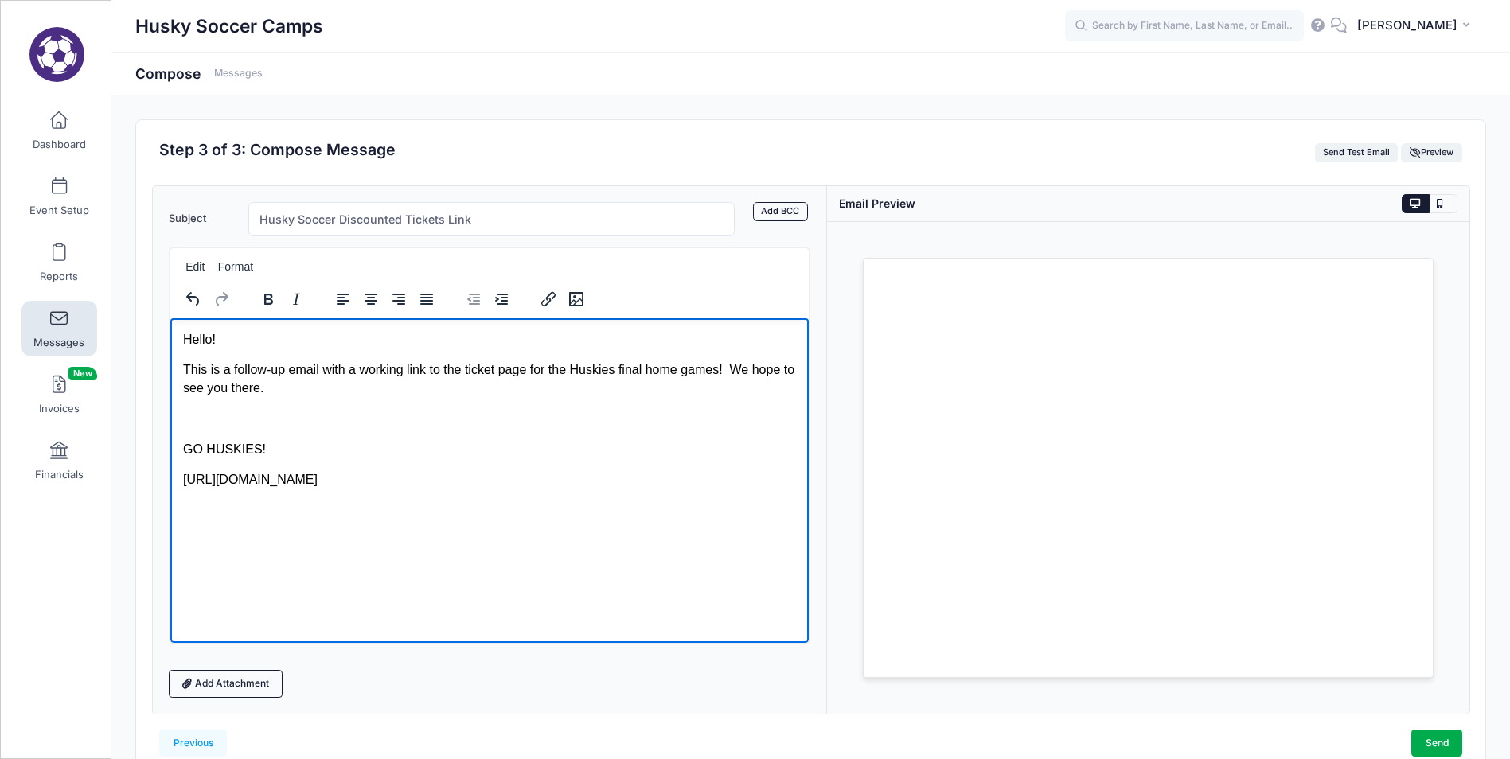
drag, startPoint x: 182, startPoint y: 450, endPoint x: 189, endPoint y: 460, distance: 12.1
click at [183, 450] on p "GO HUSKIES!" at bounding box center [489, 449] width 614 height 18
click at [341, 395] on p "This is a follow-up email with a working link to the ticket page for the Huskie…" at bounding box center [489, 378] width 614 height 36
click at [380, 389] on p "This is a follow-up email with a working link to the ticket page for the Huskie…" at bounding box center [489, 378] width 614 height 36
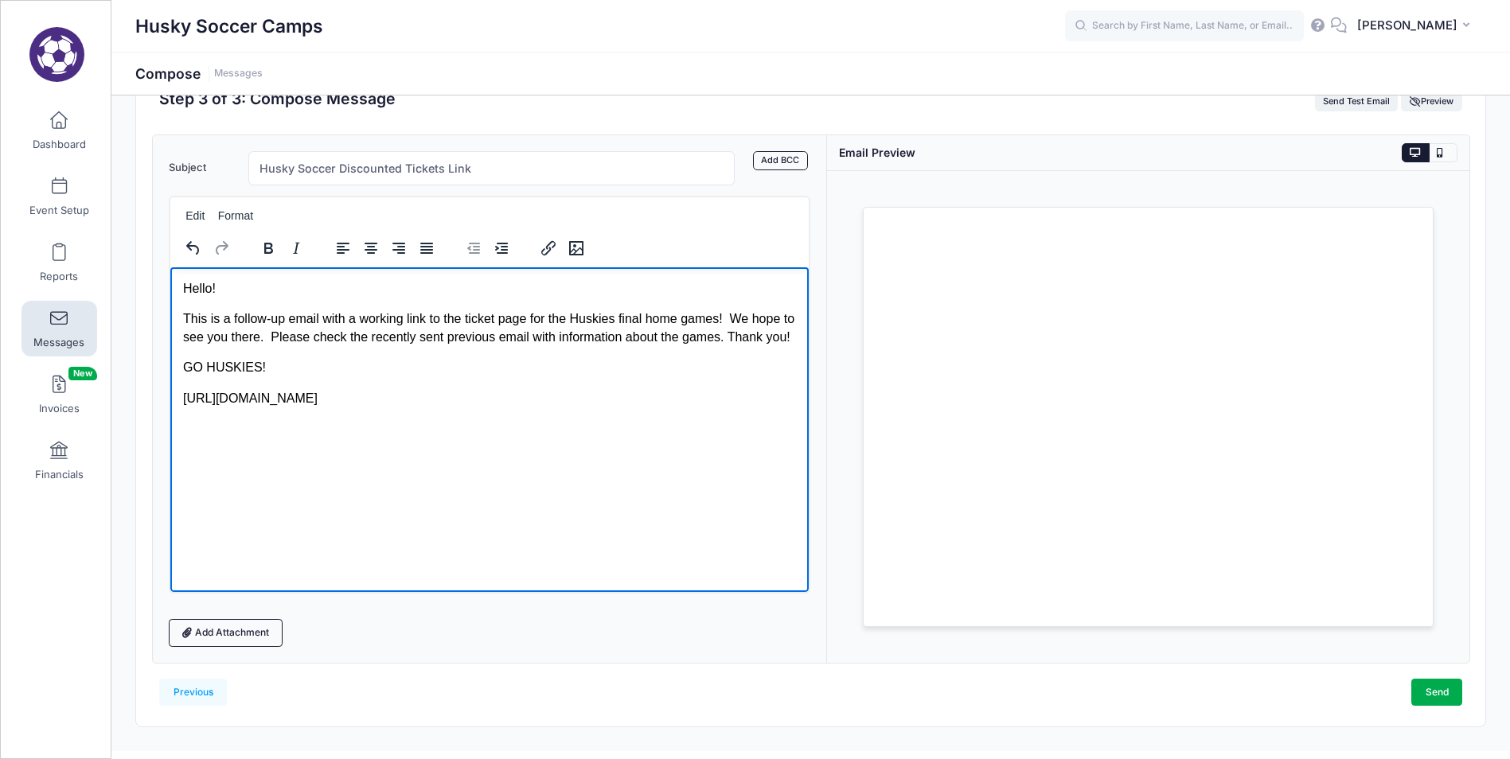
scroll to position [80, 0]
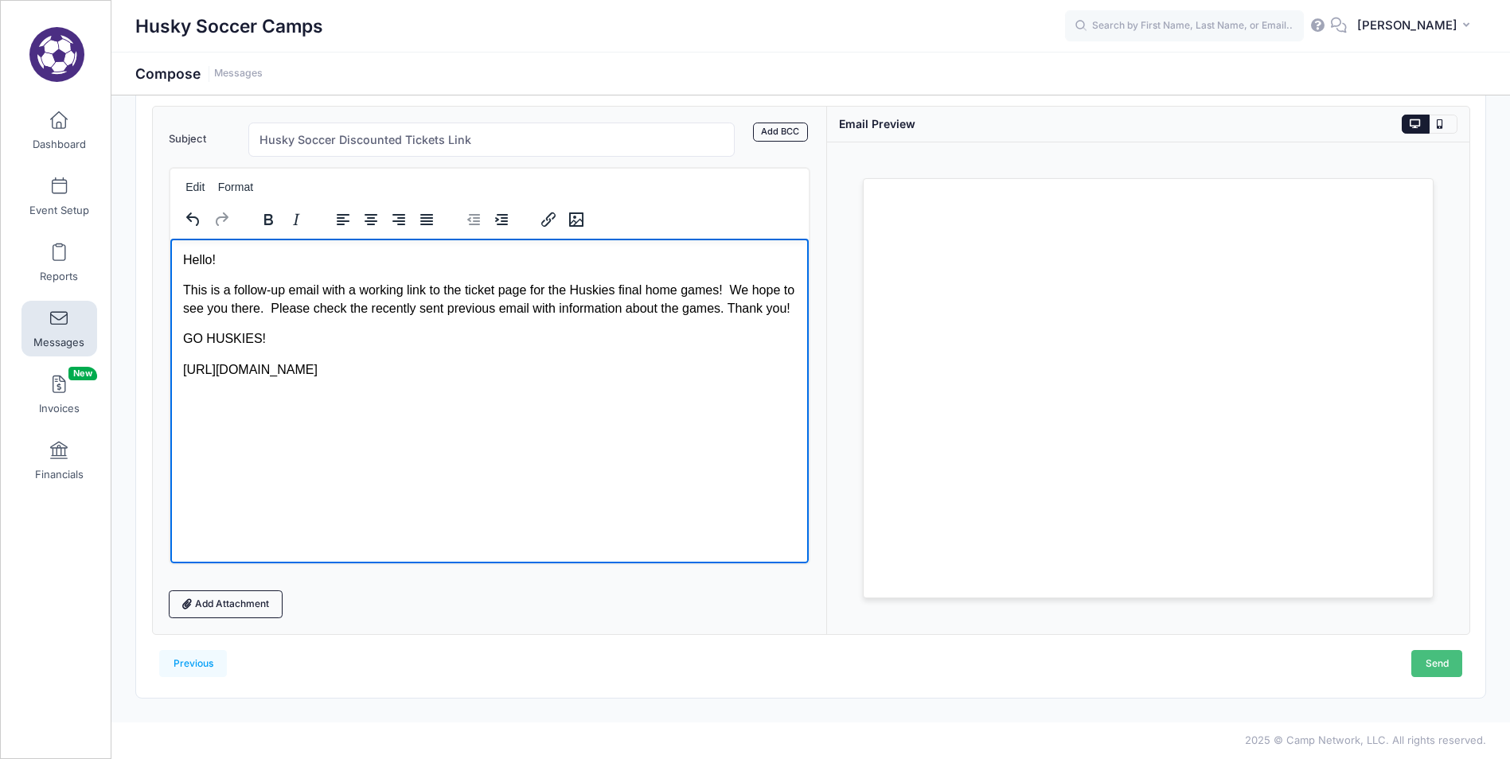
click at [1448, 667] on link "Send" at bounding box center [1436, 663] width 51 height 27
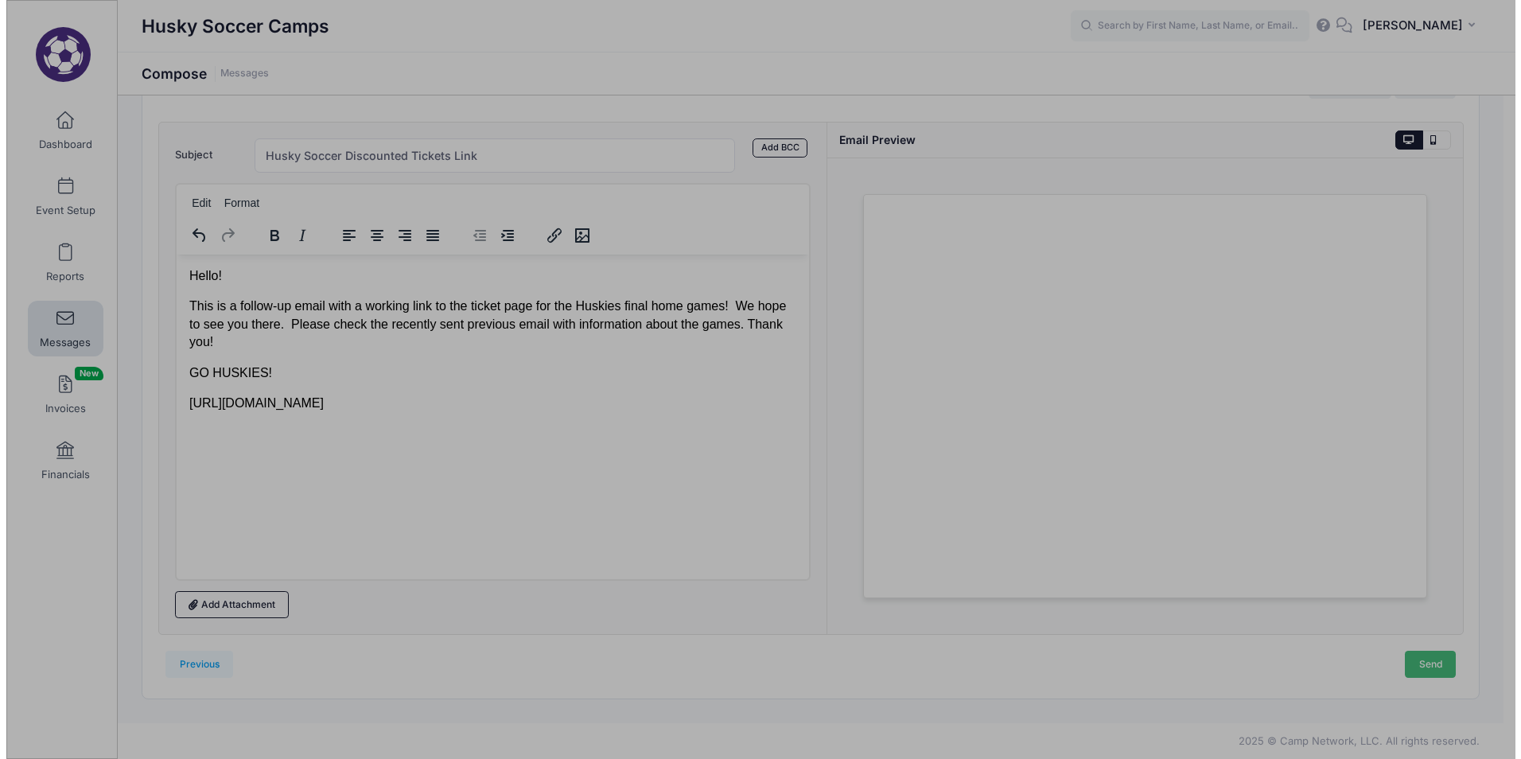
scroll to position [0, 0]
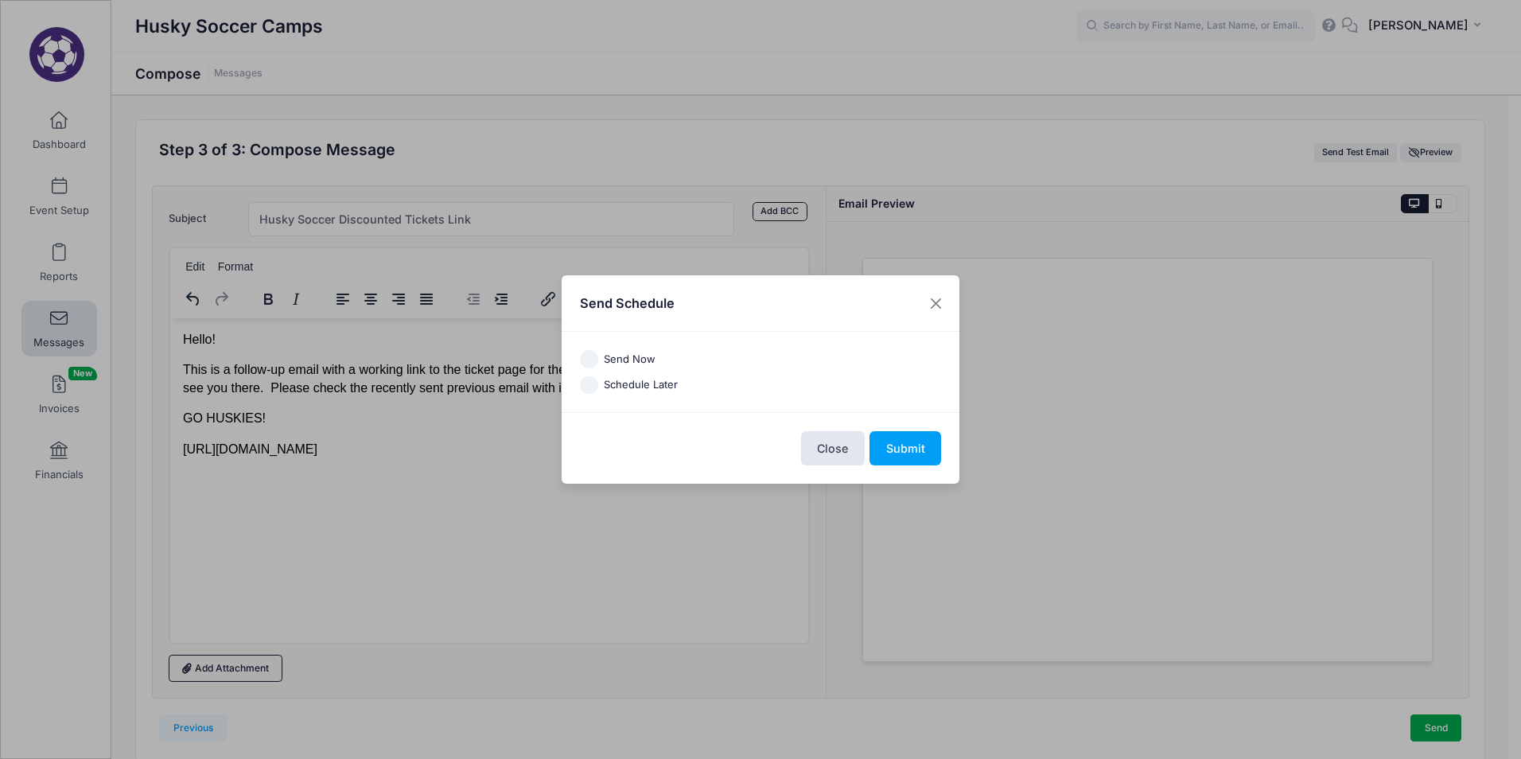
click at [589, 356] on input "Send Now" at bounding box center [589, 359] width 18 height 18
radio input "true"
click at [916, 447] on button "Submit" at bounding box center [906, 448] width 72 height 34
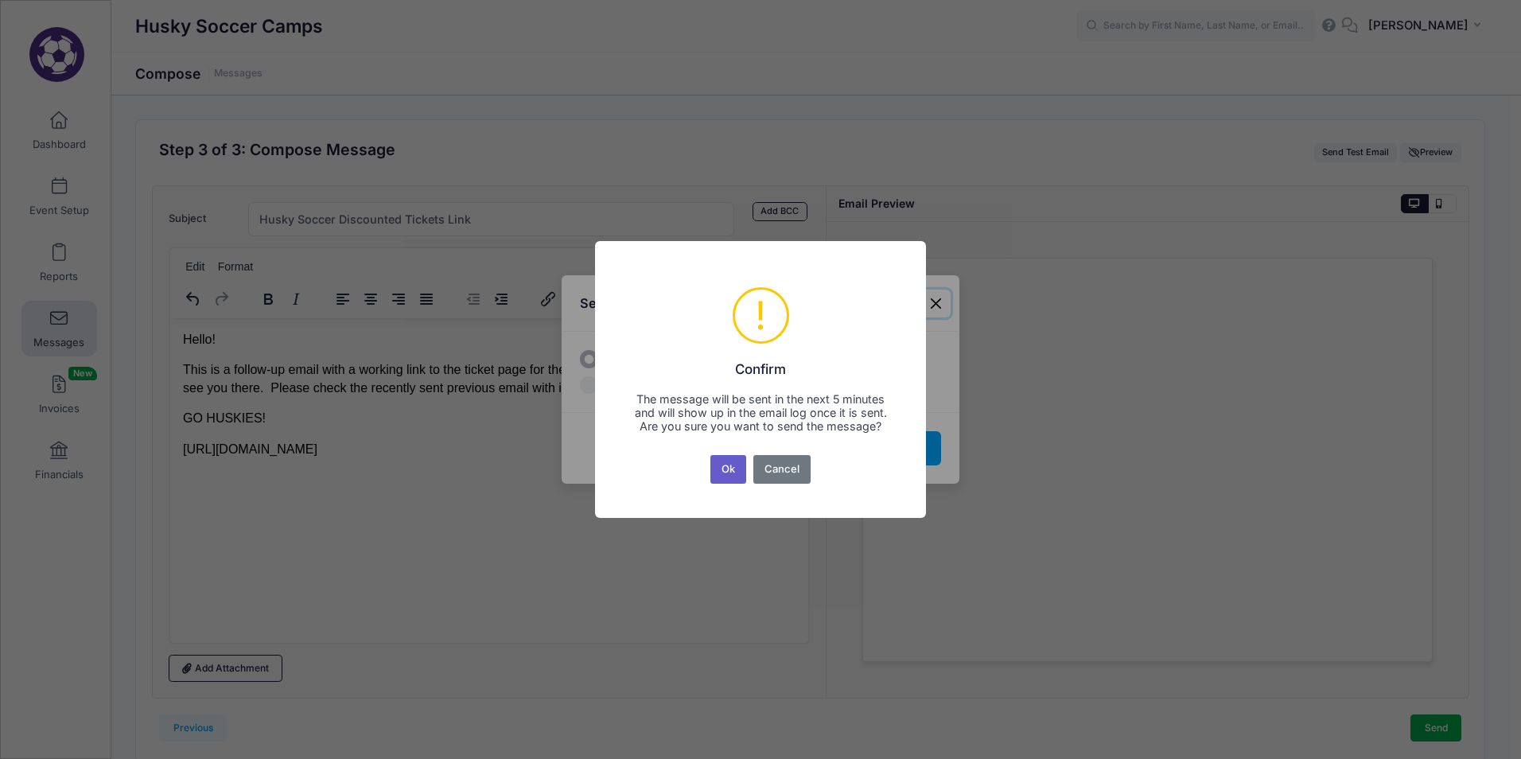
click at [730, 473] on button "Ok" at bounding box center [729, 469] width 37 height 29
